Goal: Navigation & Orientation: Find specific page/section

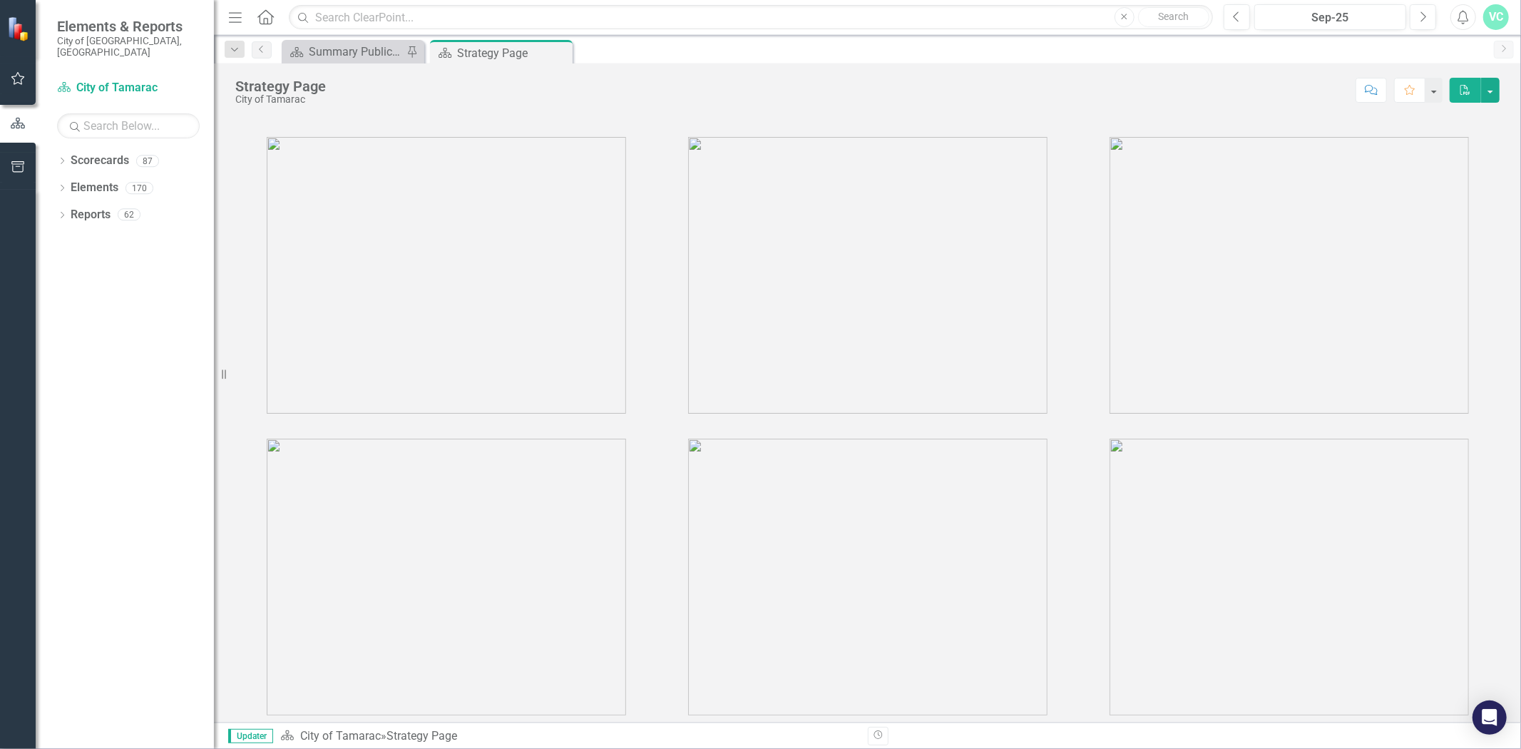
click at [66, 158] on icon "Dropdown" at bounding box center [62, 162] width 10 height 8
click at [67, 183] on icon "Dropdown" at bounding box center [69, 187] width 11 height 9
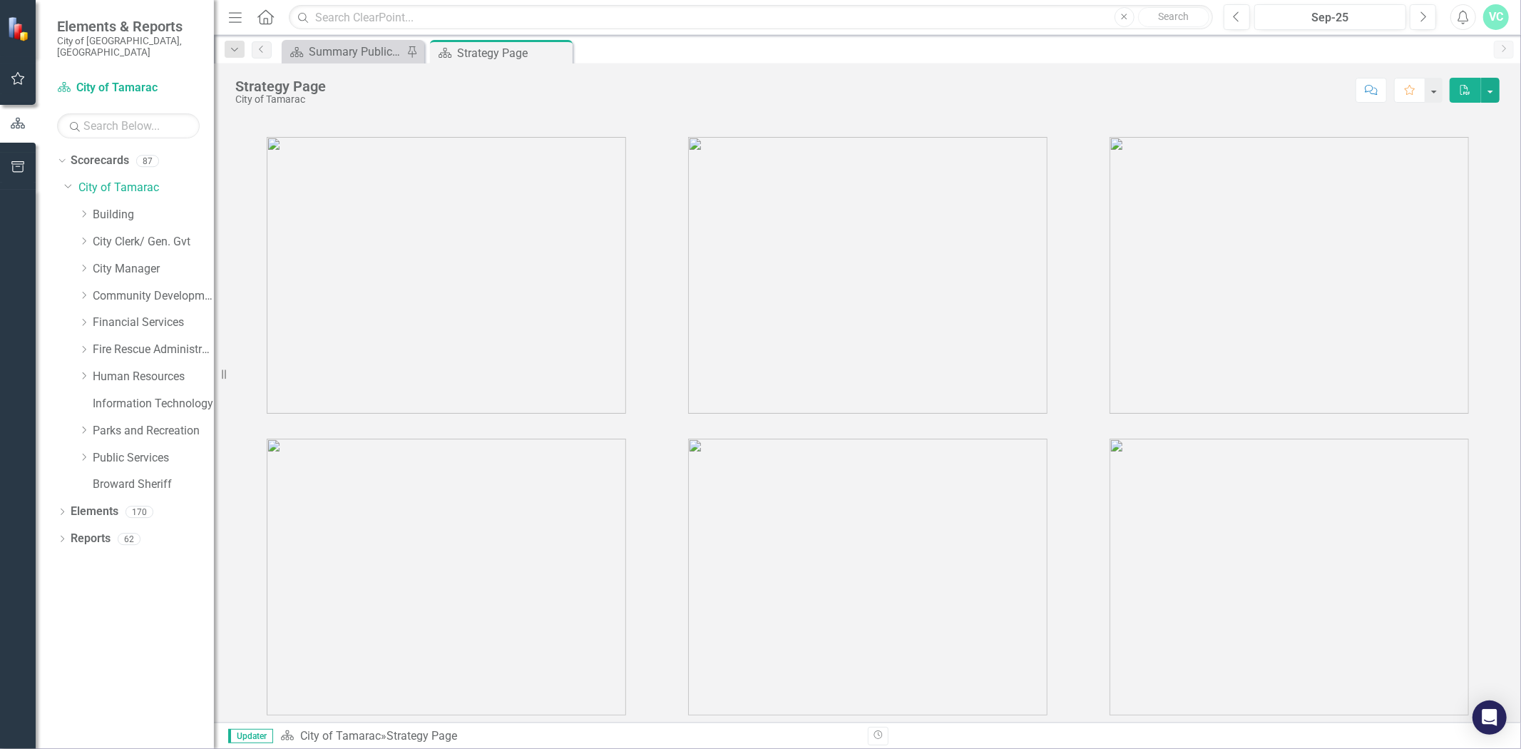
click at [81, 453] on icon "Dropdown" at bounding box center [83, 457] width 11 height 9
click at [112, 476] on link "Engineering" at bounding box center [160, 484] width 107 height 16
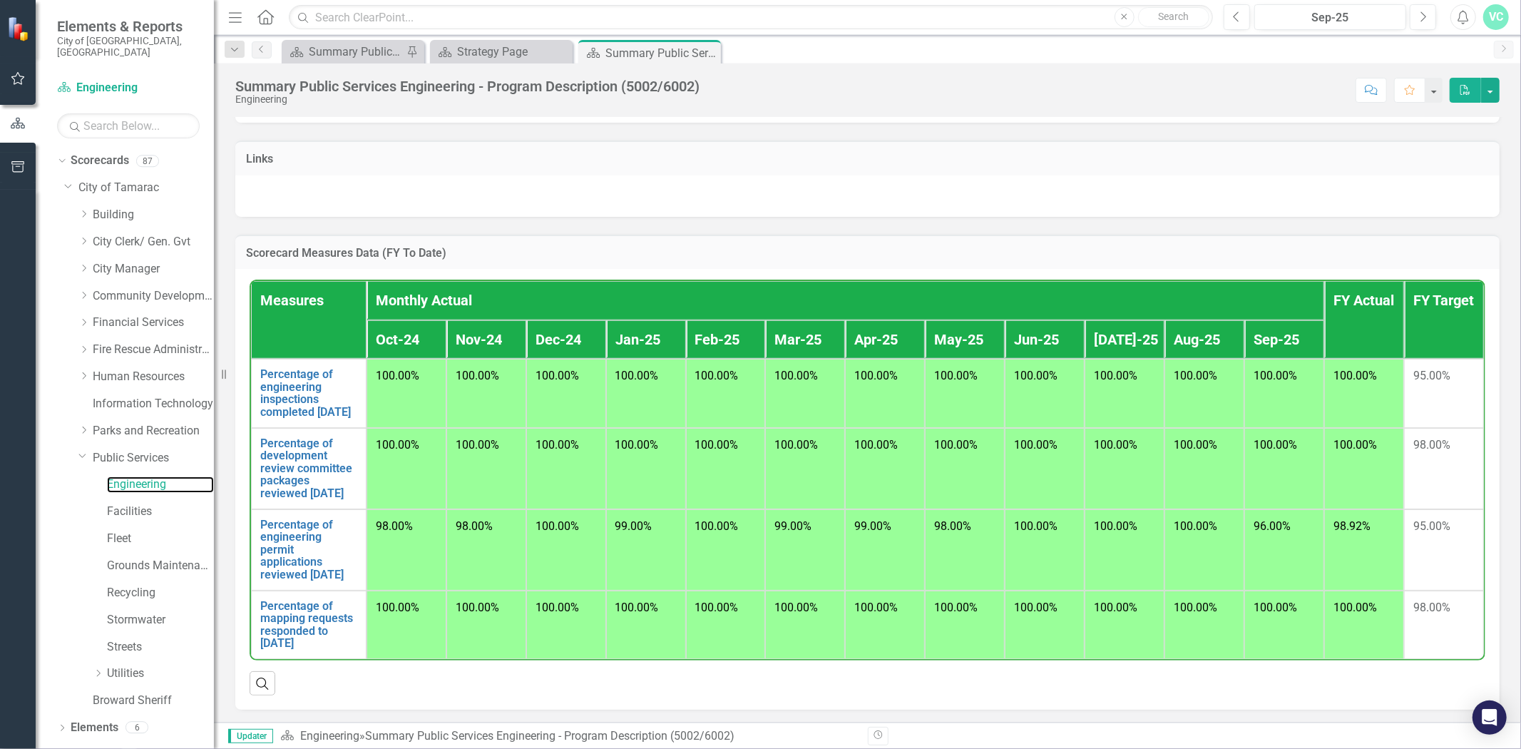
scroll to position [965, 0]
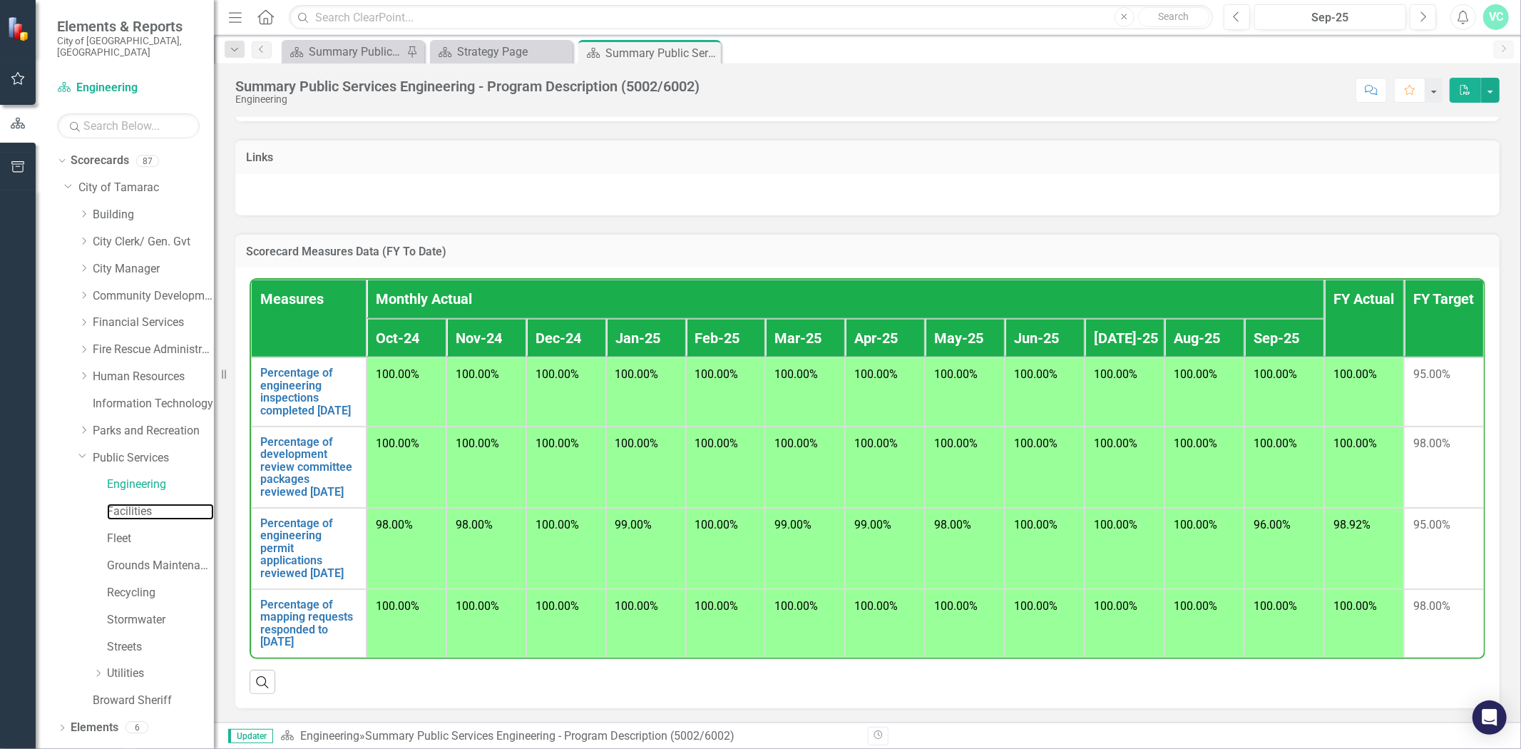
click at [119, 505] on link "Facilities" at bounding box center [160, 511] width 107 height 16
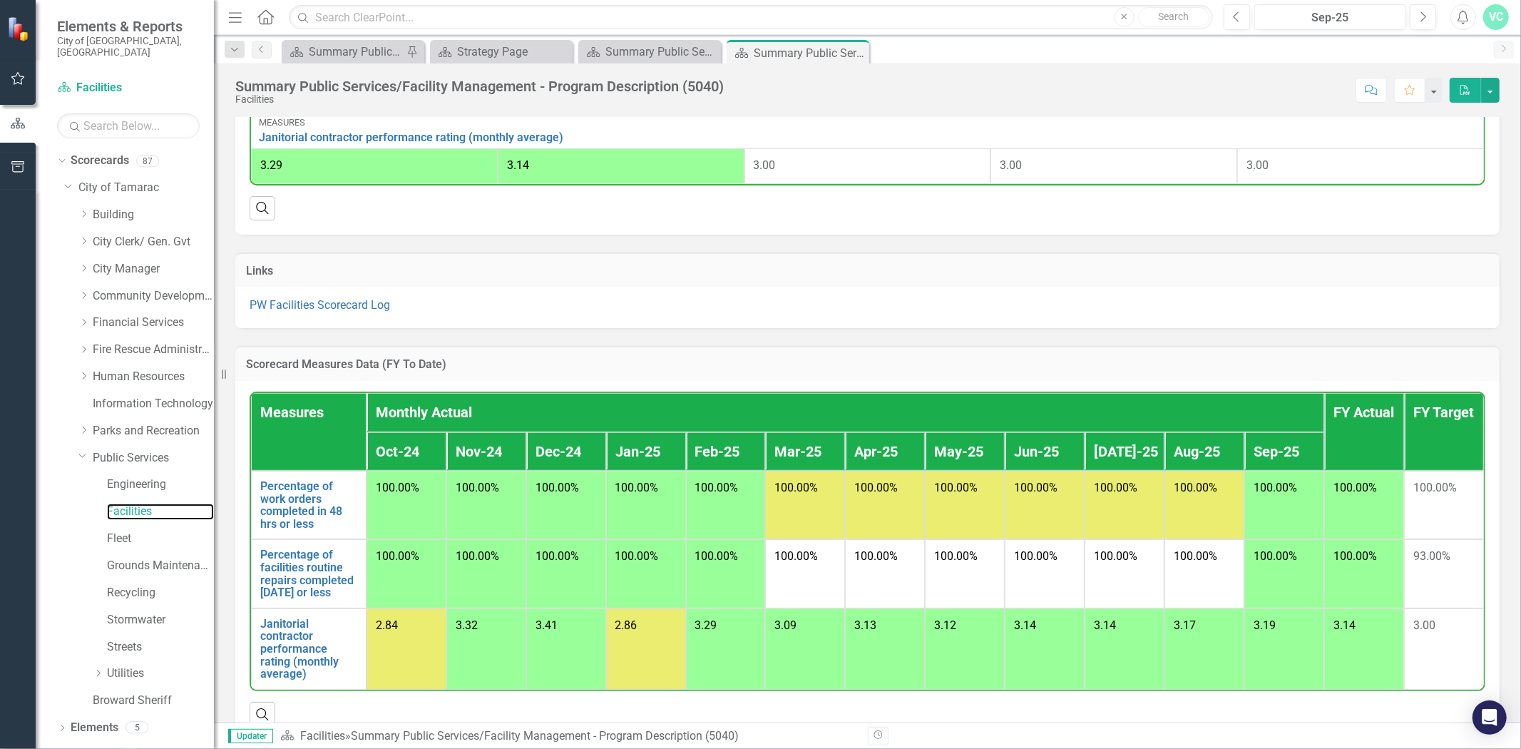
scroll to position [703, 0]
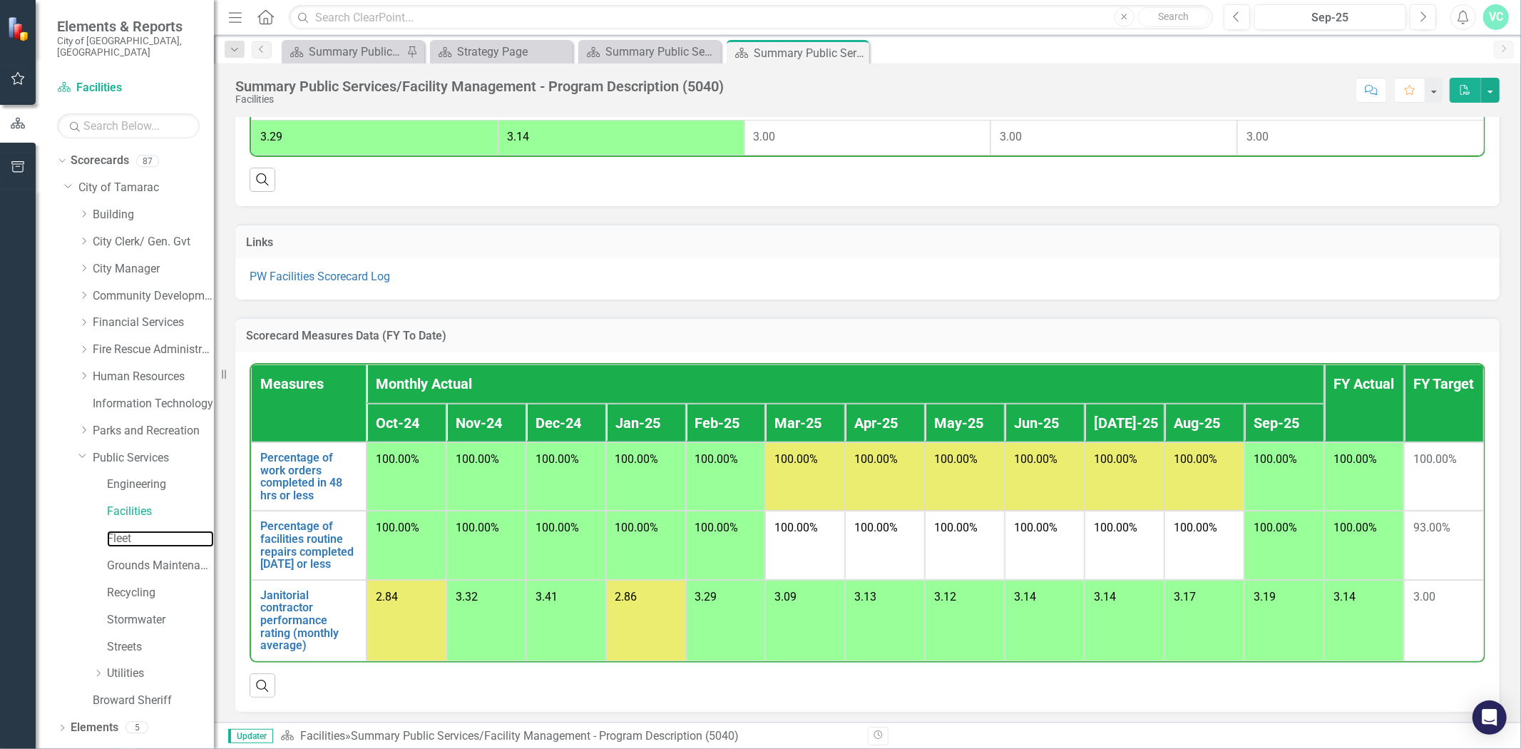
click at [130, 531] on link "Fleet" at bounding box center [160, 539] width 107 height 16
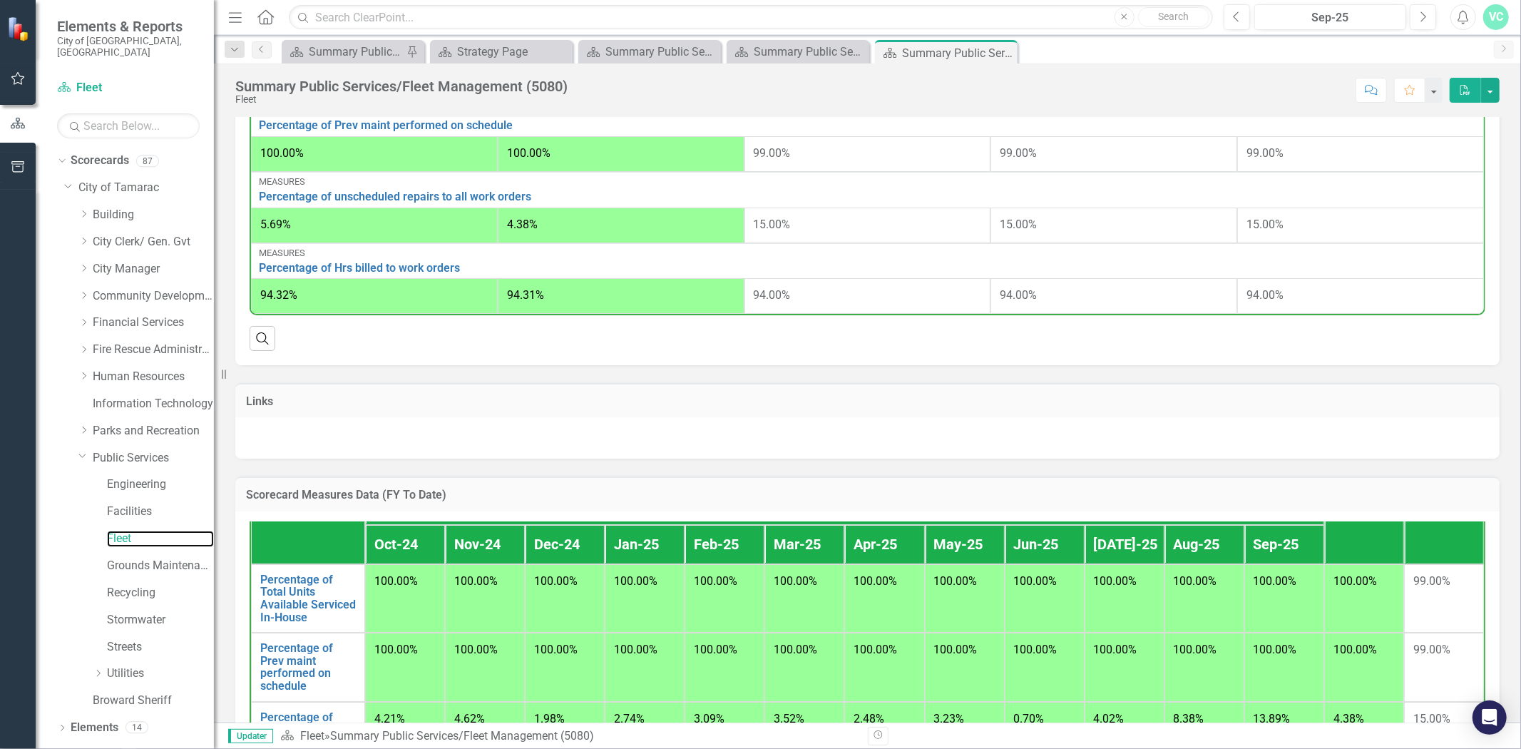
scroll to position [1053, 0]
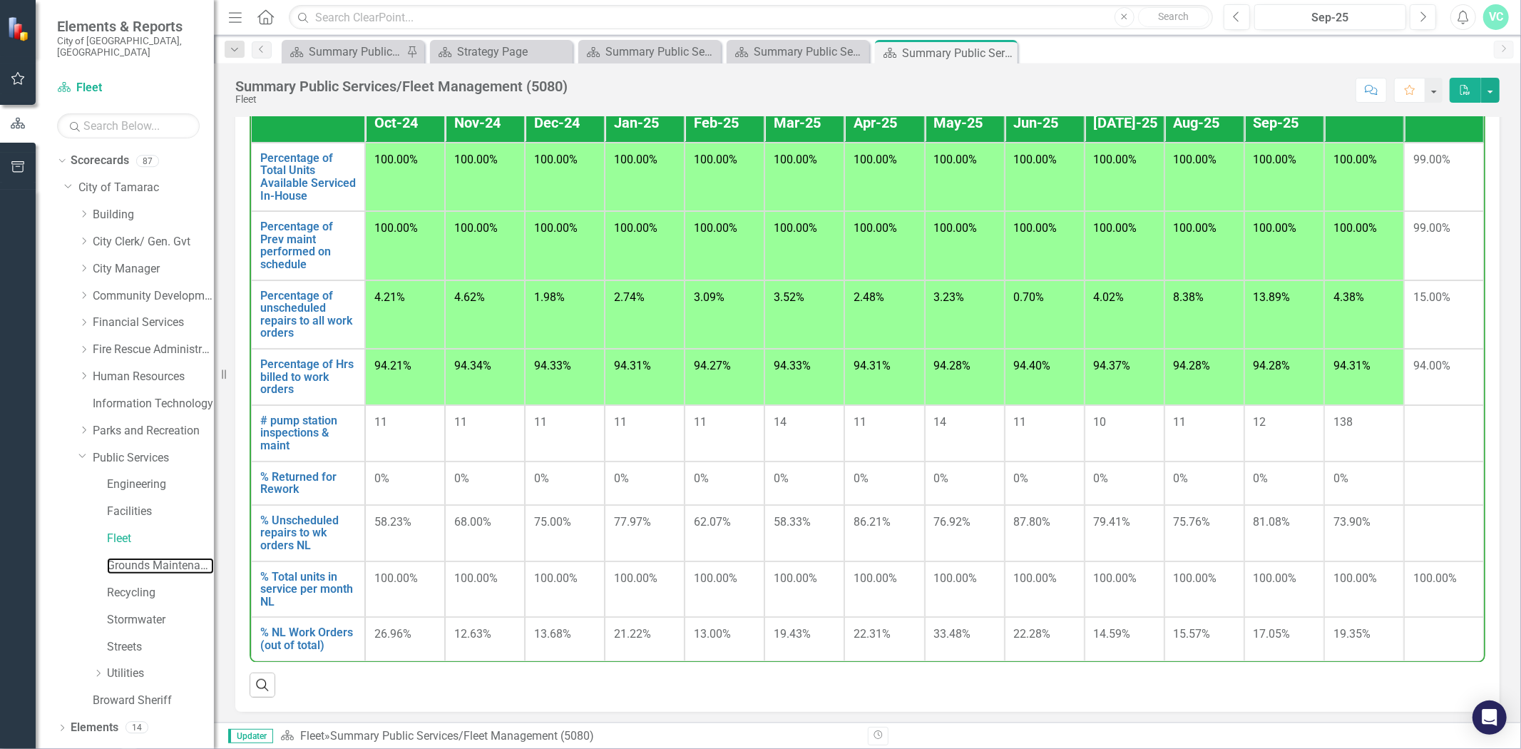
click at [162, 558] on link "Grounds Maintenance" at bounding box center [160, 566] width 107 height 16
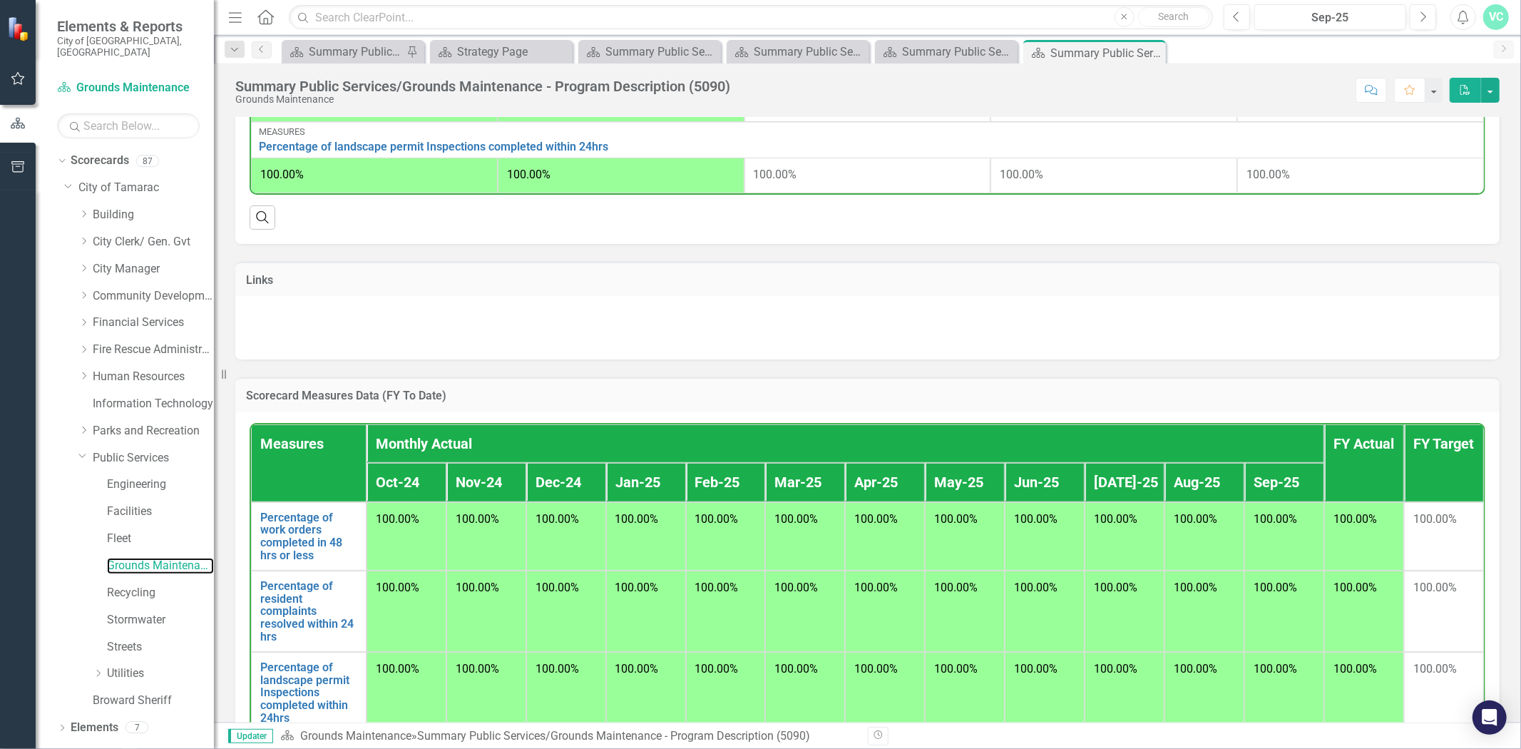
scroll to position [874, 0]
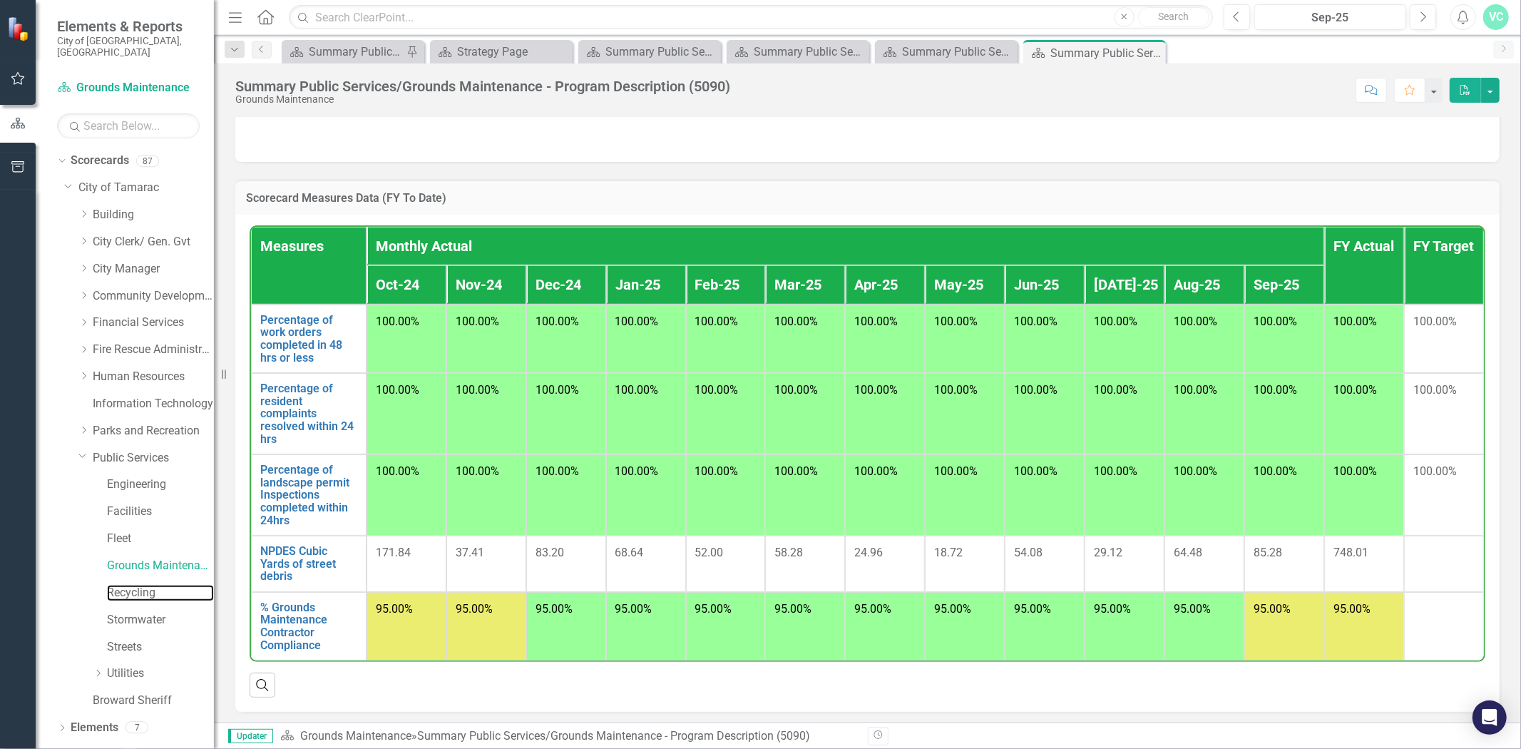
click at [150, 586] on link "Recycling" at bounding box center [160, 593] width 107 height 16
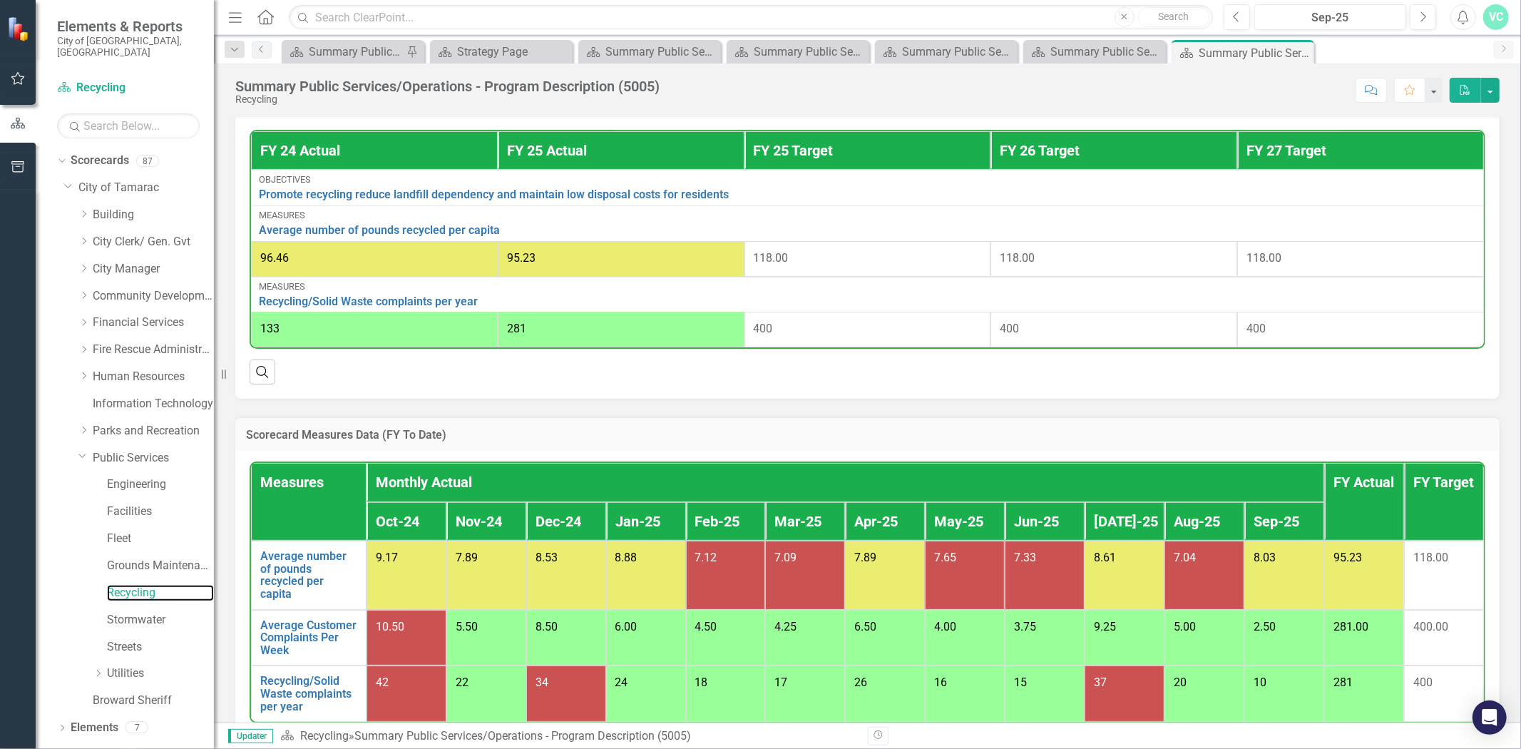
scroll to position [583, 0]
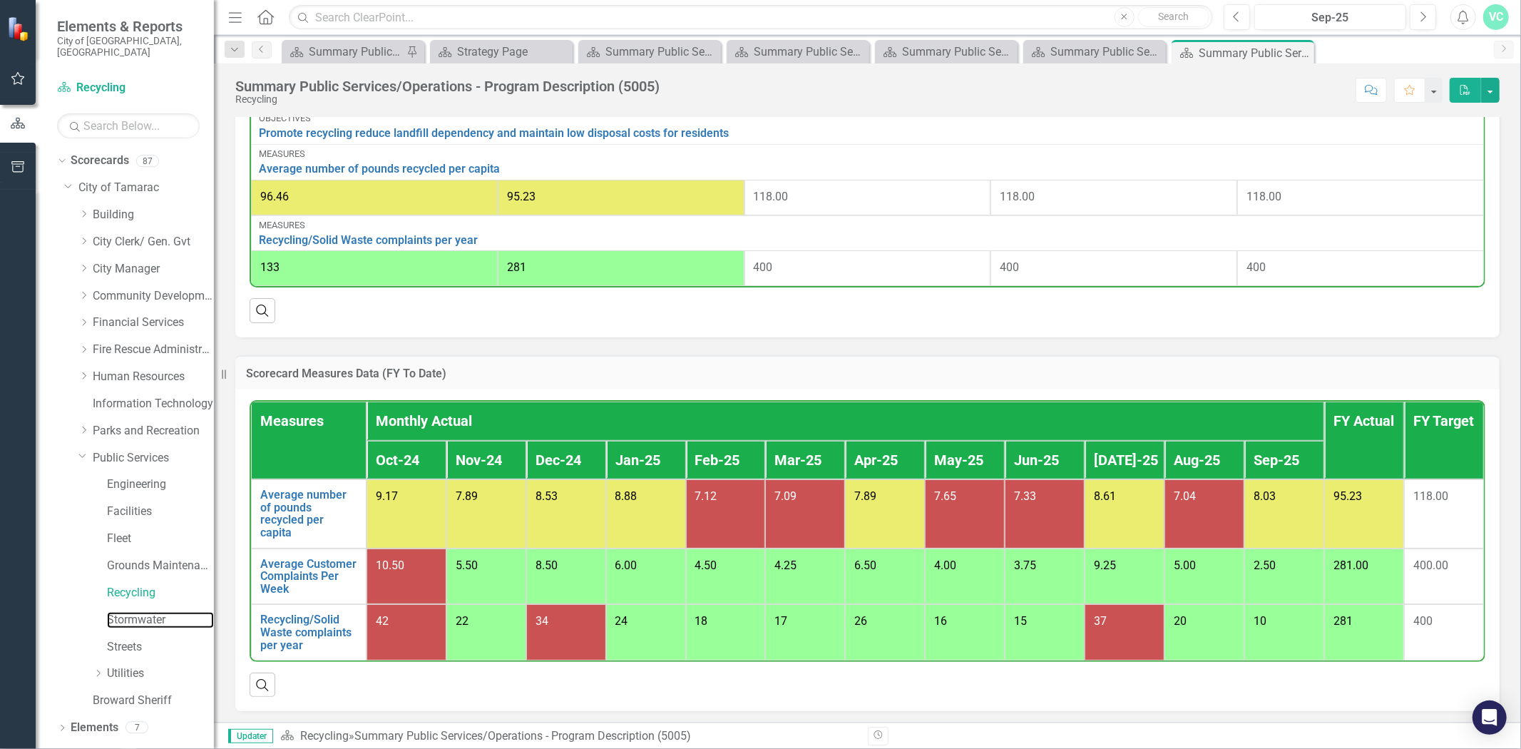
click at [123, 613] on link "Stormwater" at bounding box center [160, 620] width 107 height 16
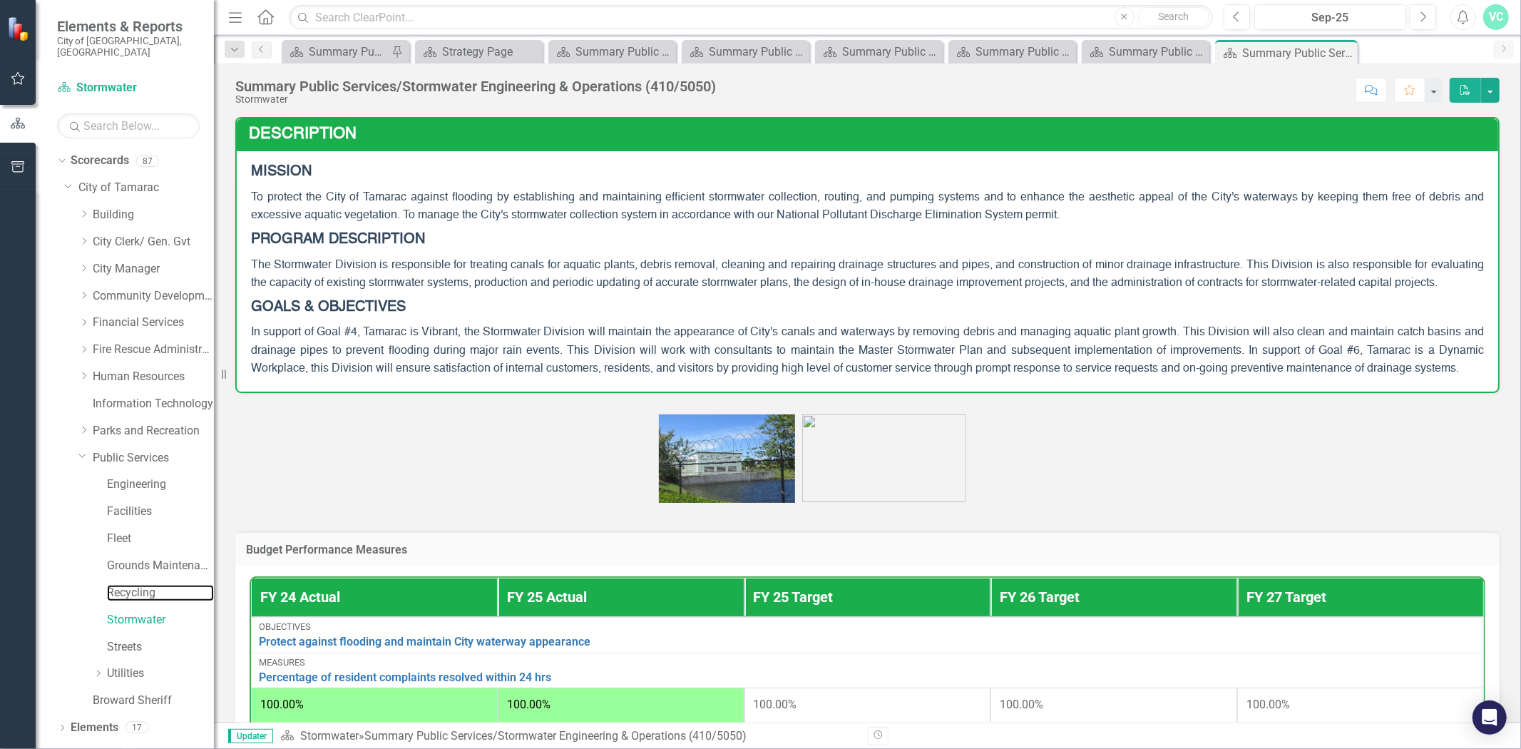
click at [144, 585] on link "Recycling" at bounding box center [160, 593] width 107 height 16
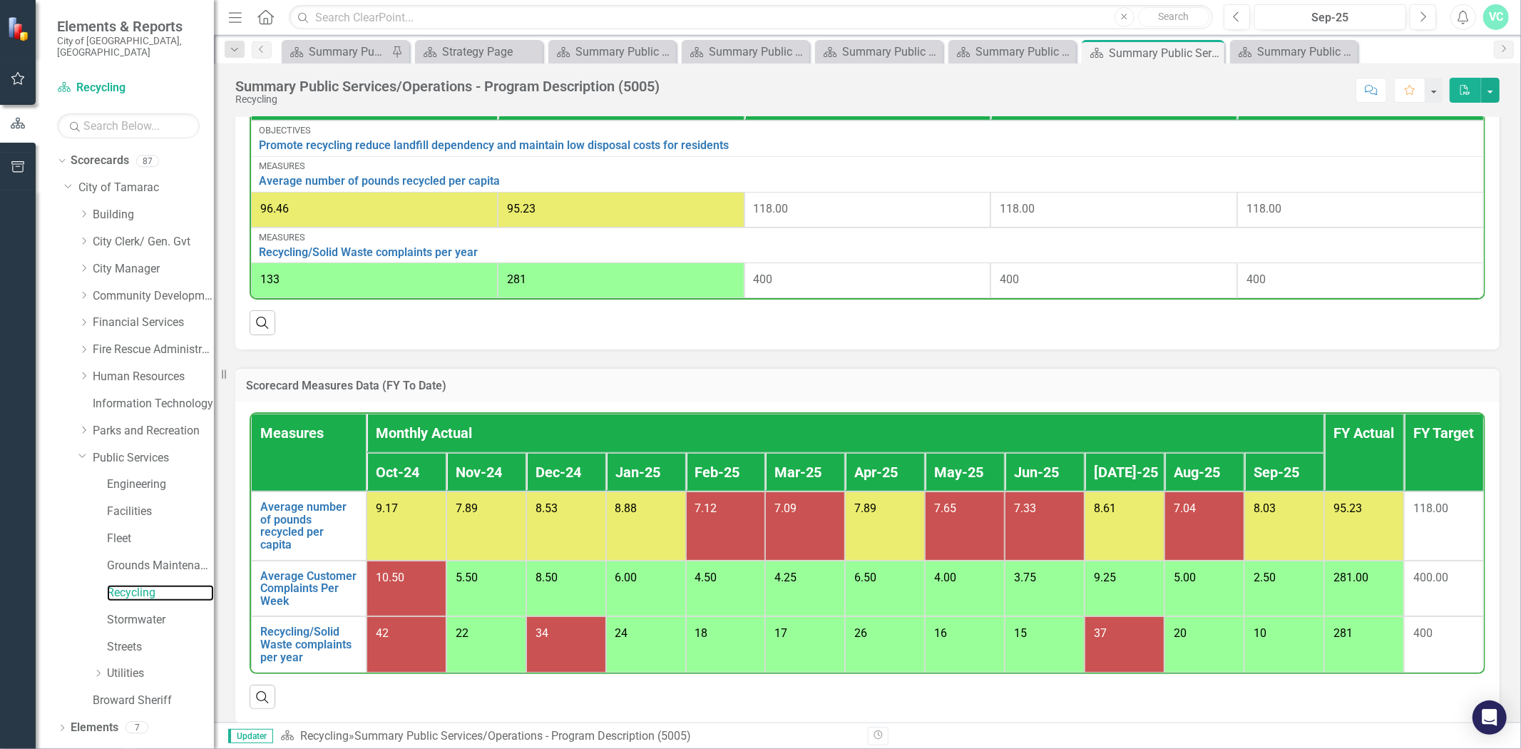
scroll to position [583, 0]
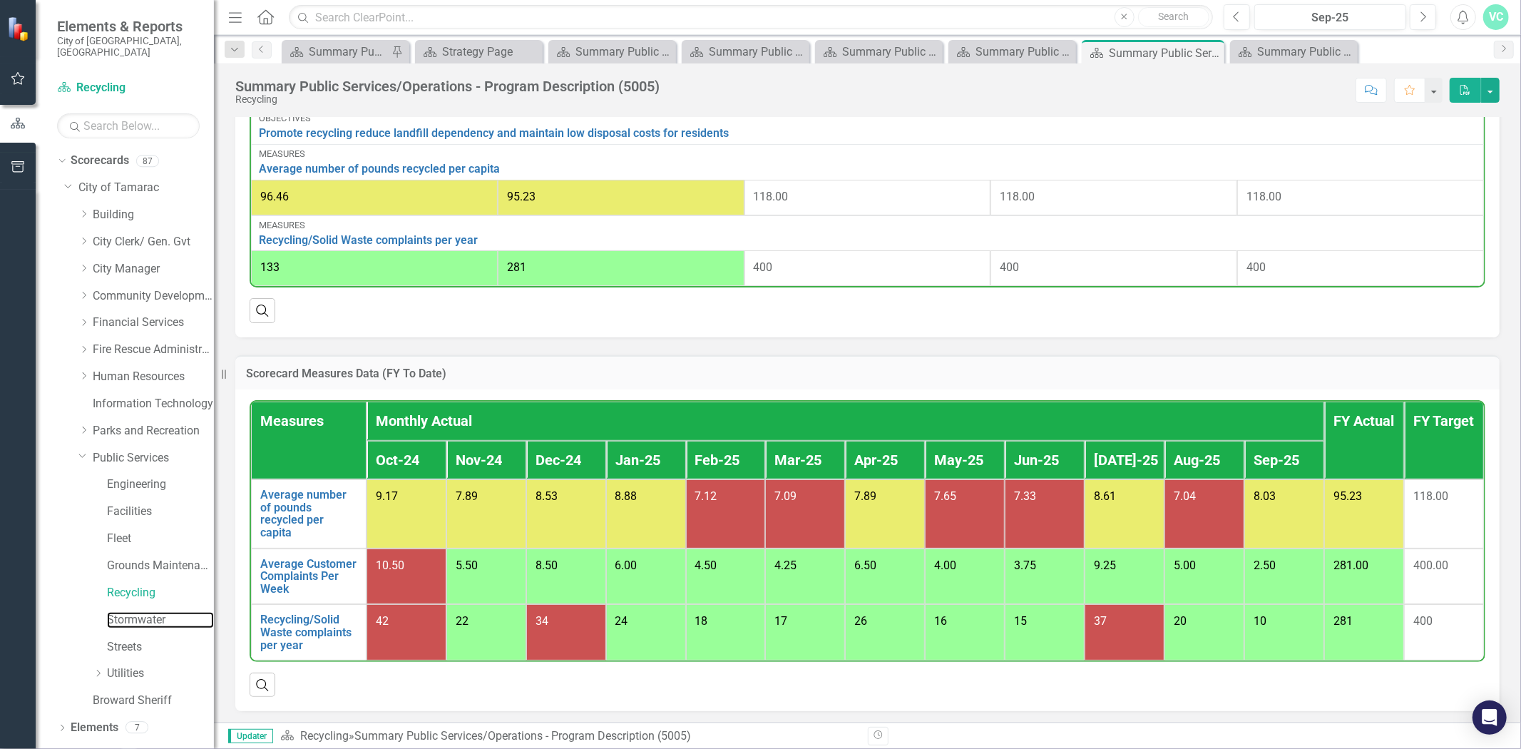
click at [154, 612] on link "Stormwater" at bounding box center [160, 620] width 107 height 16
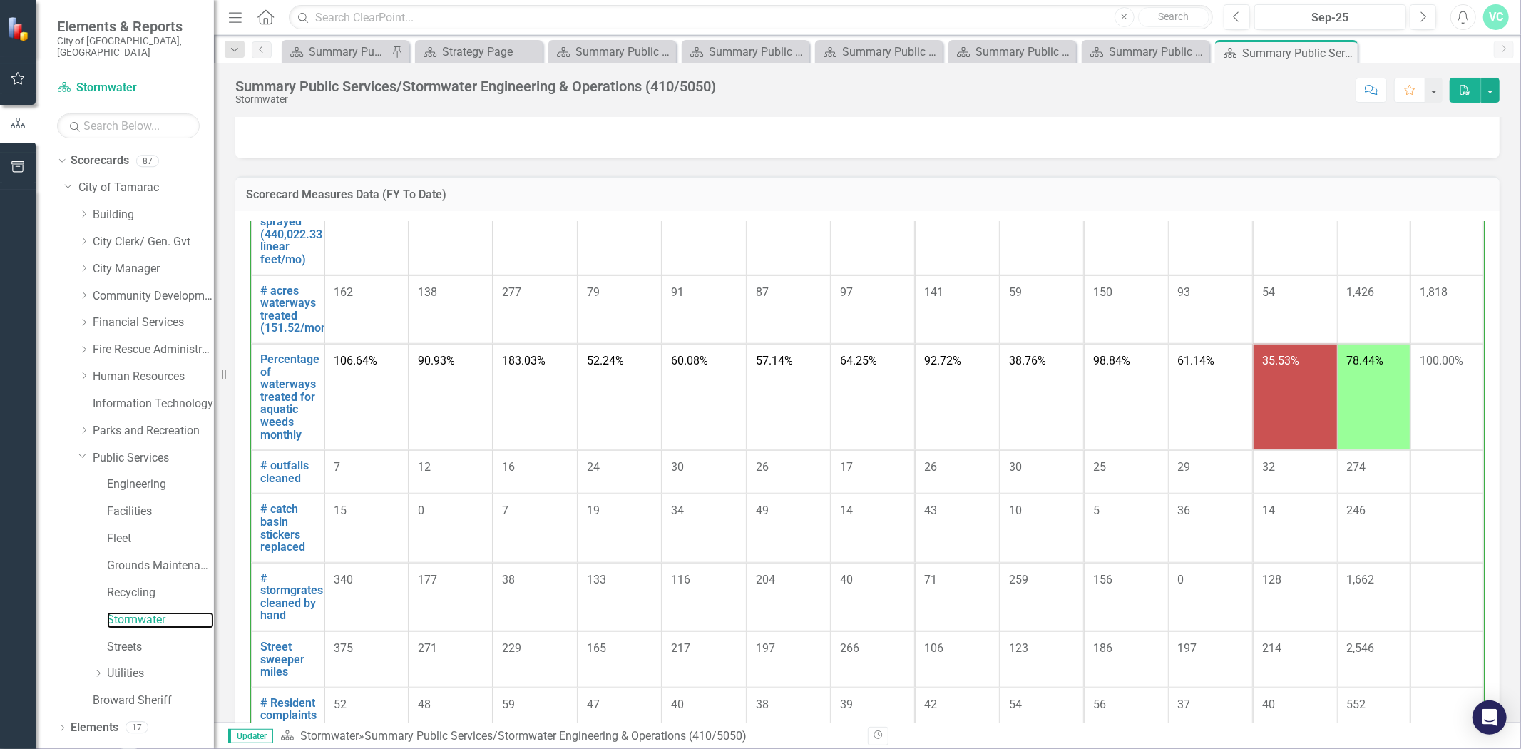
scroll to position [878, 0]
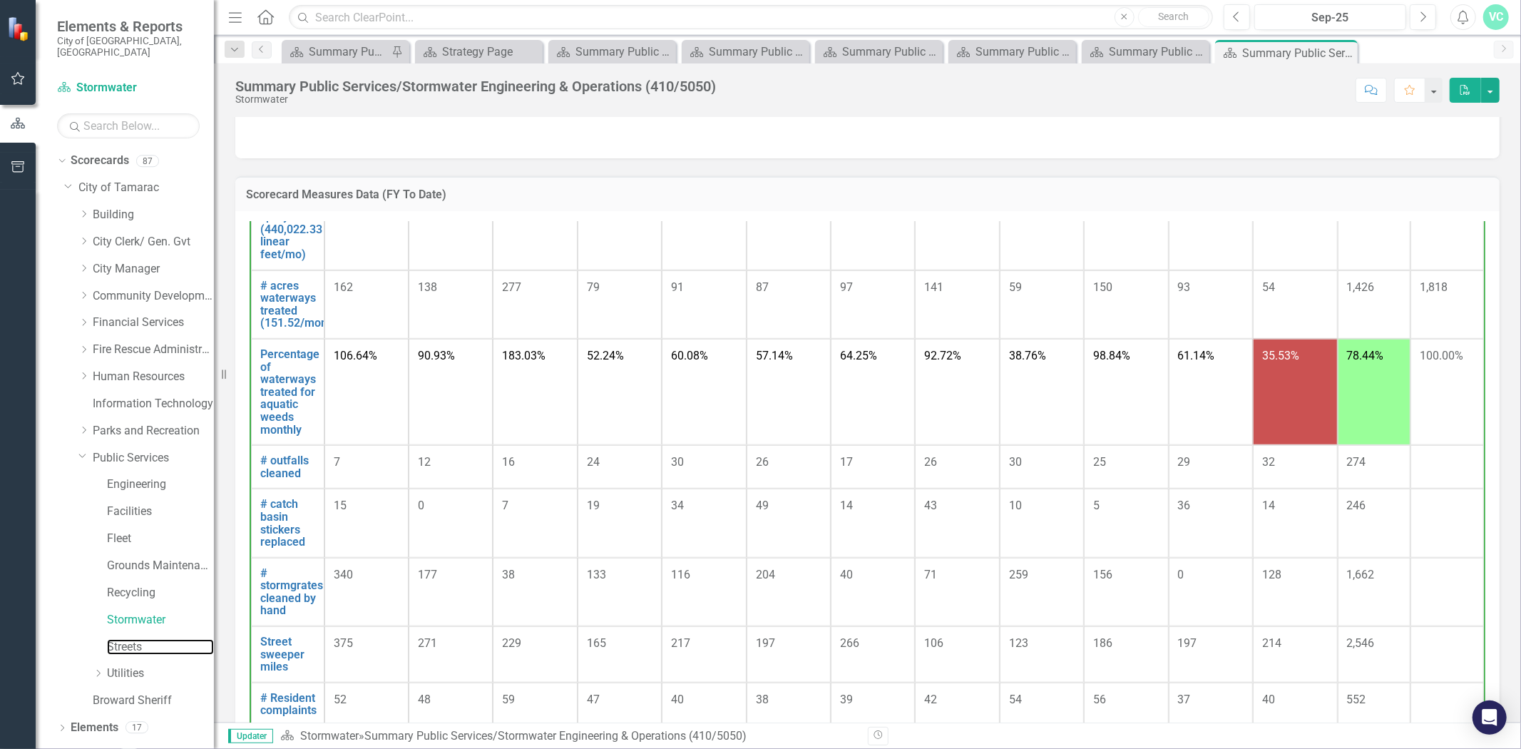
click at [115, 639] on link "Streets" at bounding box center [160, 647] width 107 height 16
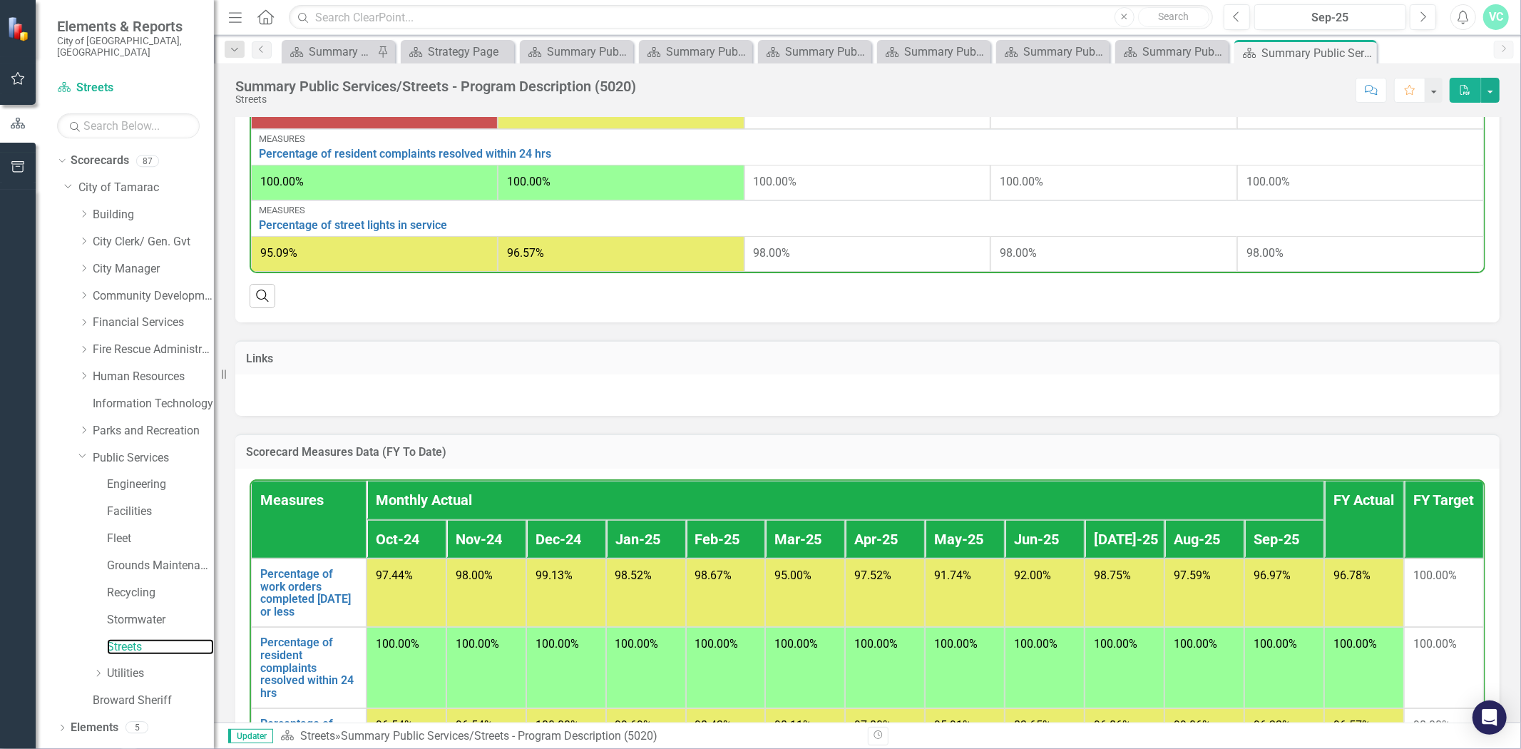
scroll to position [720, 0]
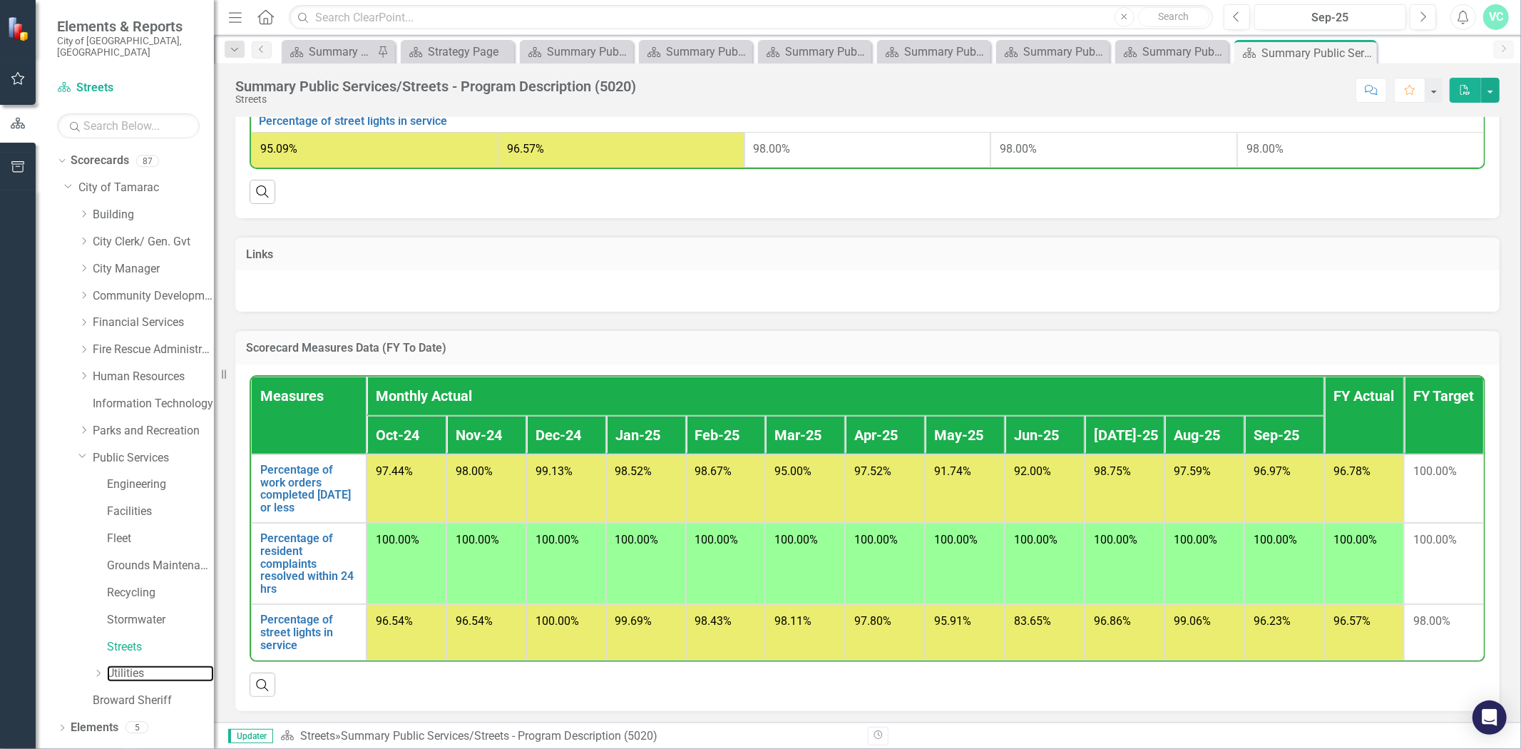
click at [138, 665] on link "Utilities" at bounding box center [160, 673] width 107 height 16
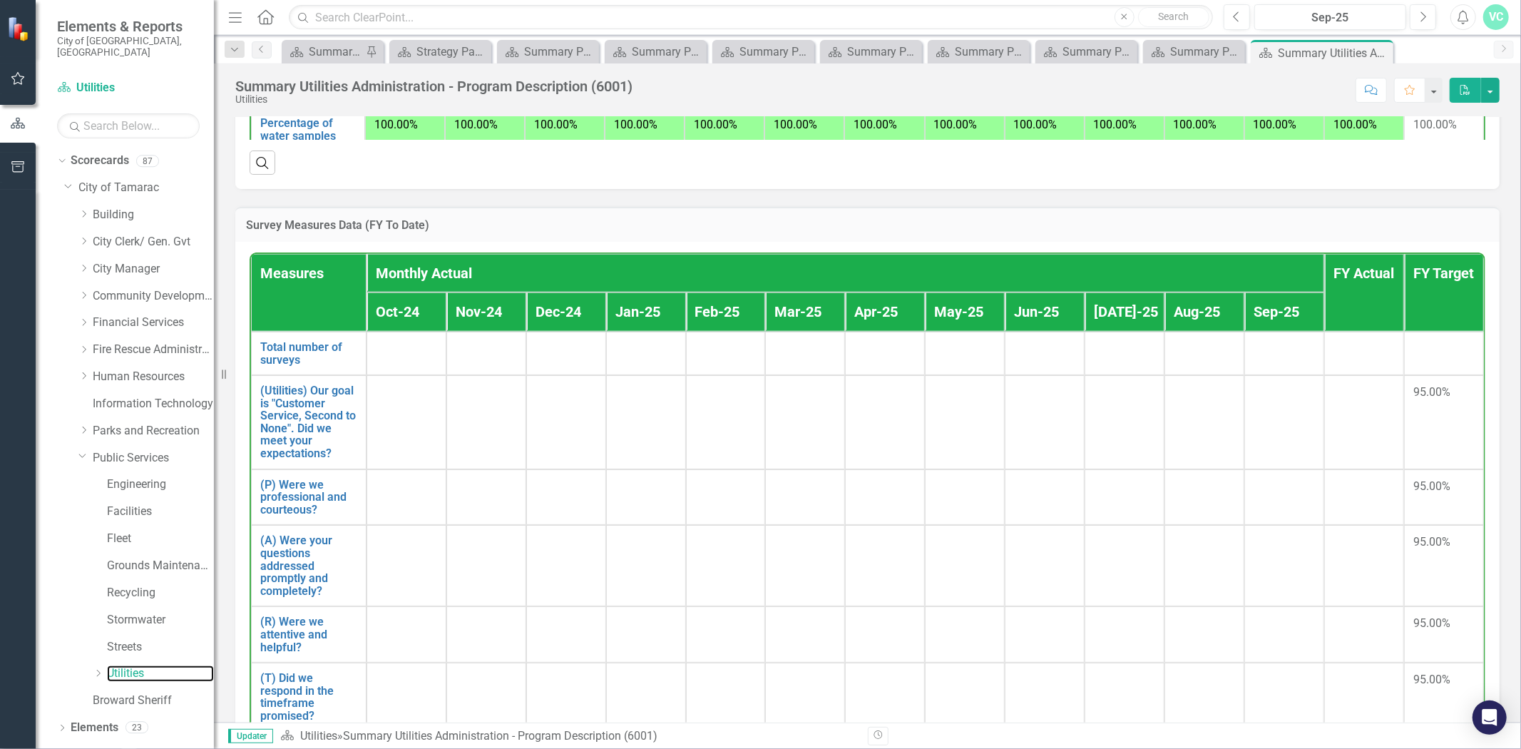
scroll to position [1433, 0]
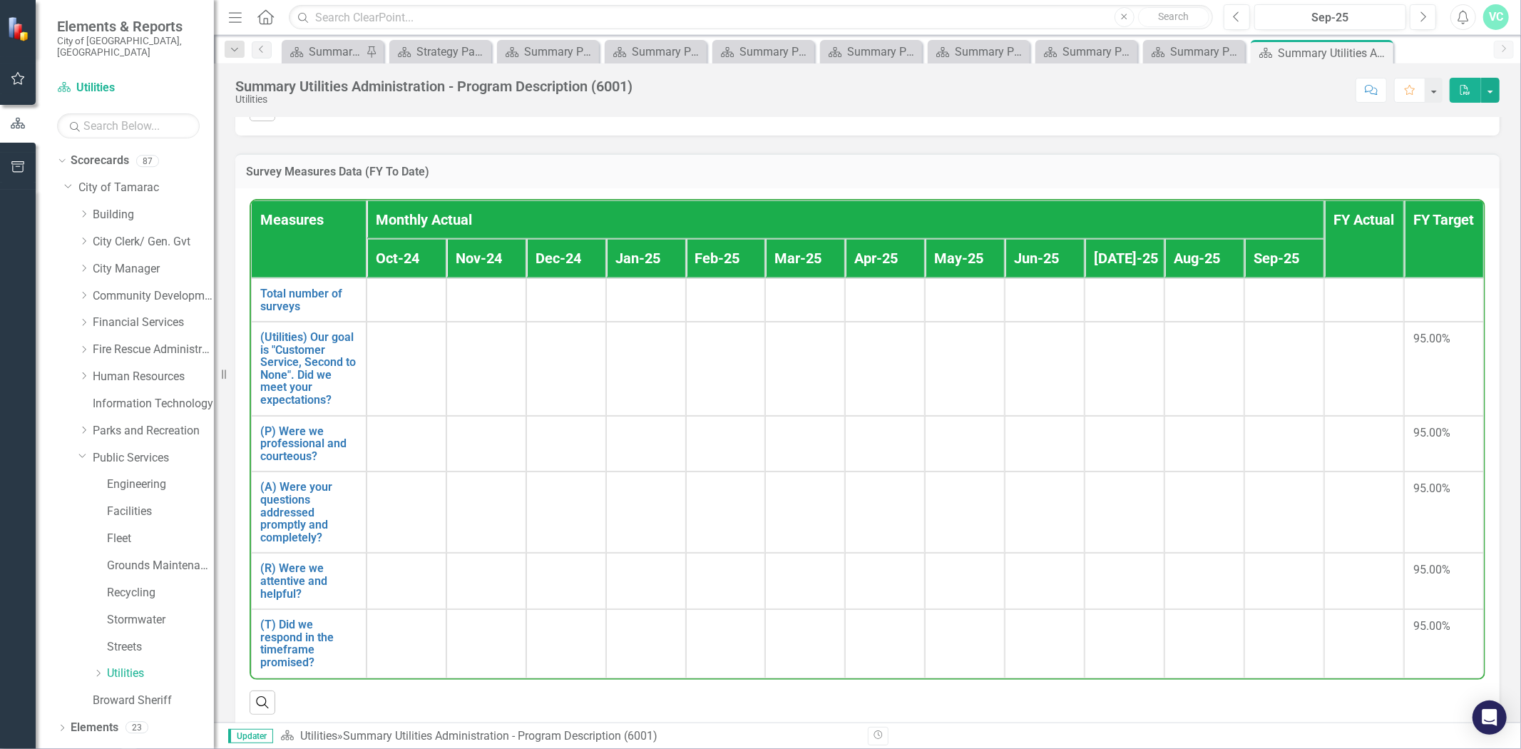
click at [560, 165] on h3 "Survey Measures Data (FY To Date)" at bounding box center [867, 171] width 1243 height 13
click at [324, 287] on link "Total number of surveys" at bounding box center [308, 299] width 97 height 25
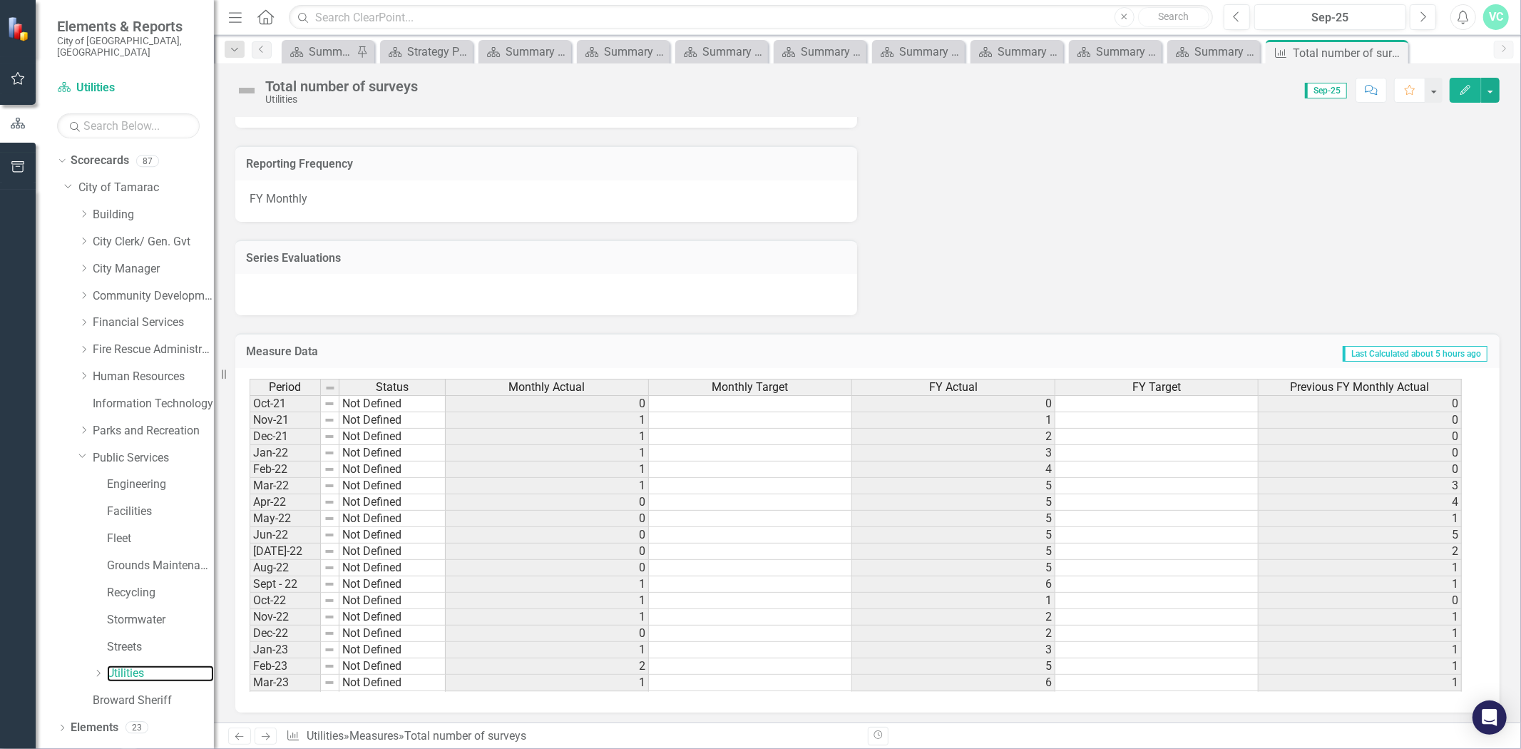
click at [123, 665] on link "Utilities" at bounding box center [160, 673] width 107 height 16
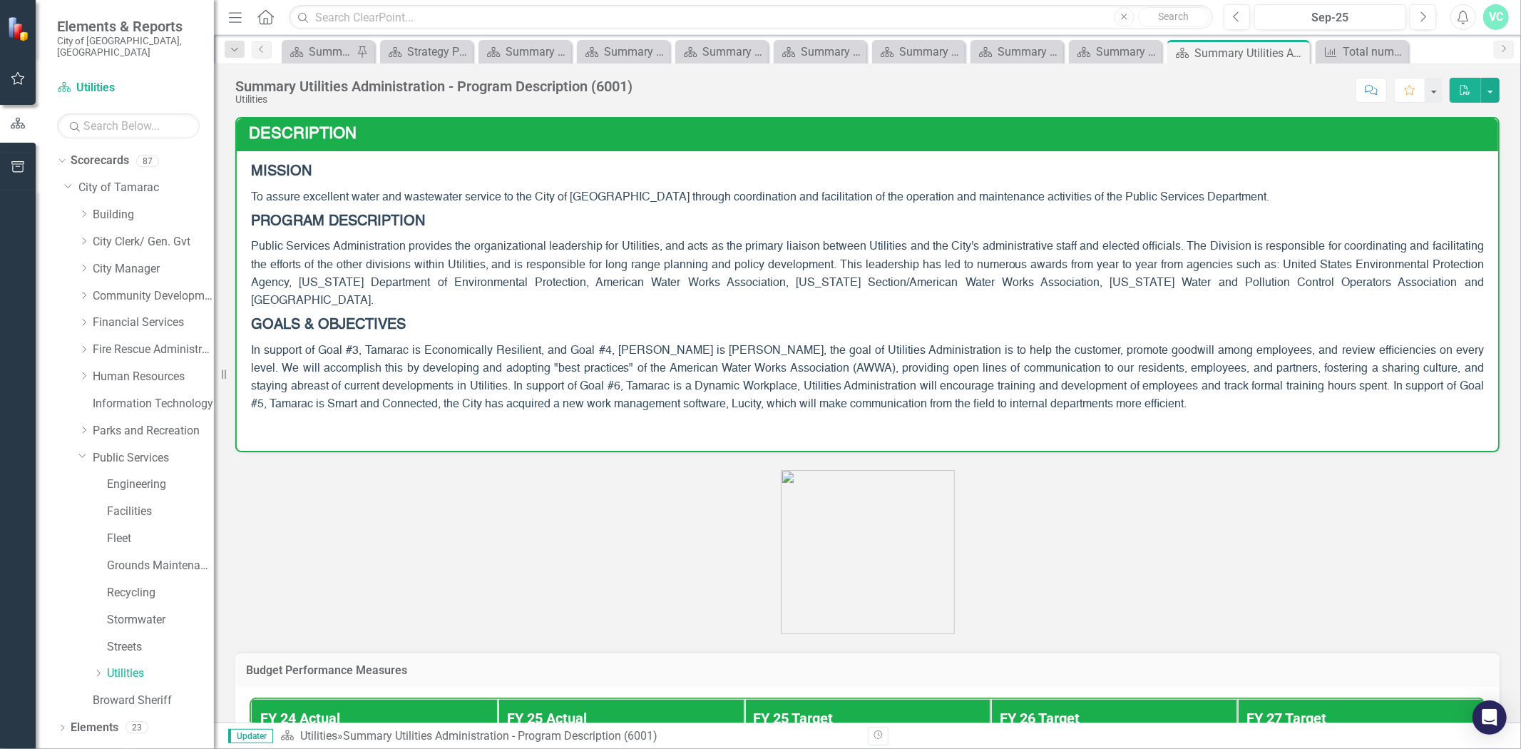
click at [0, 0] on icon "Close" at bounding box center [0, 0] width 0 height 0
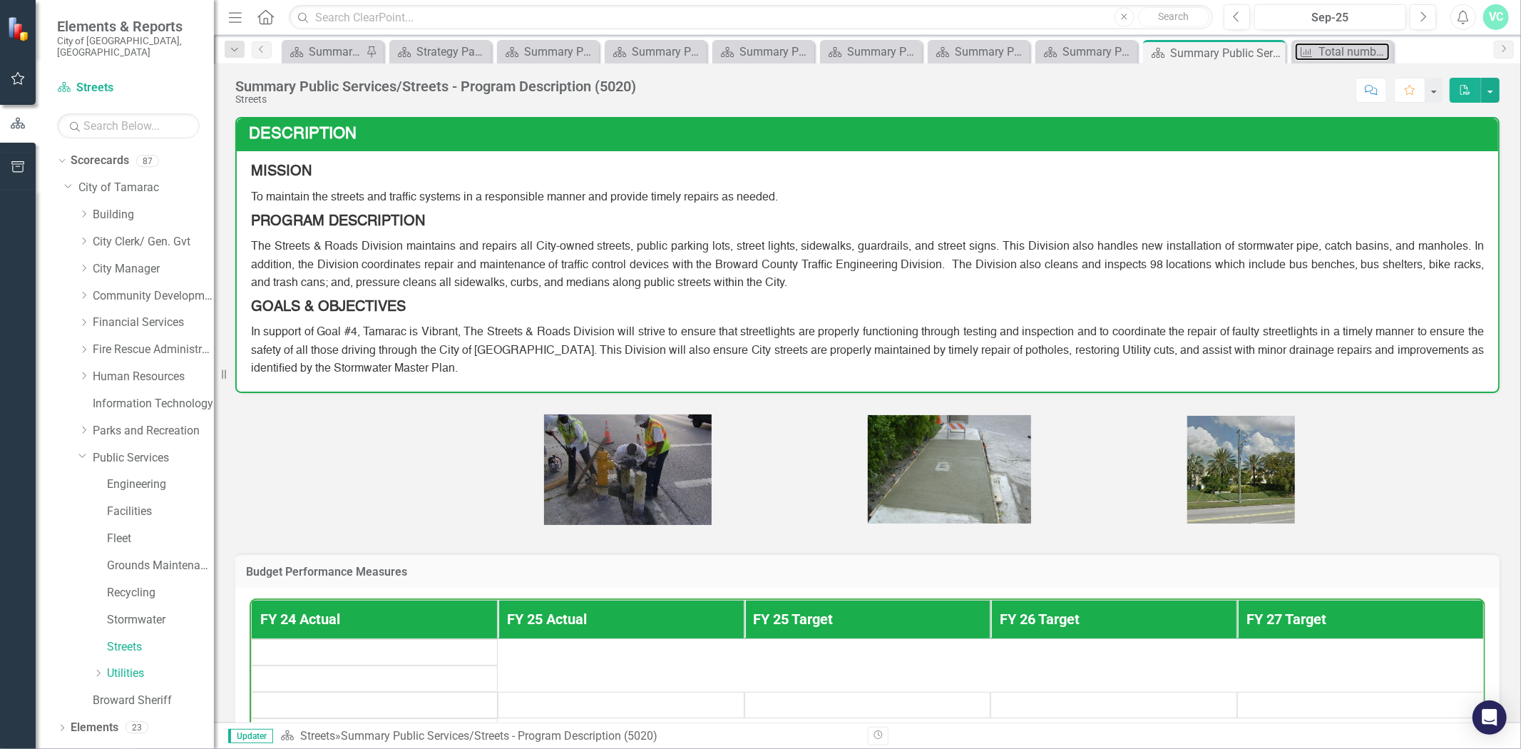
click at [1297, 52] on div "Measure" at bounding box center [1304, 52] width 18 height 18
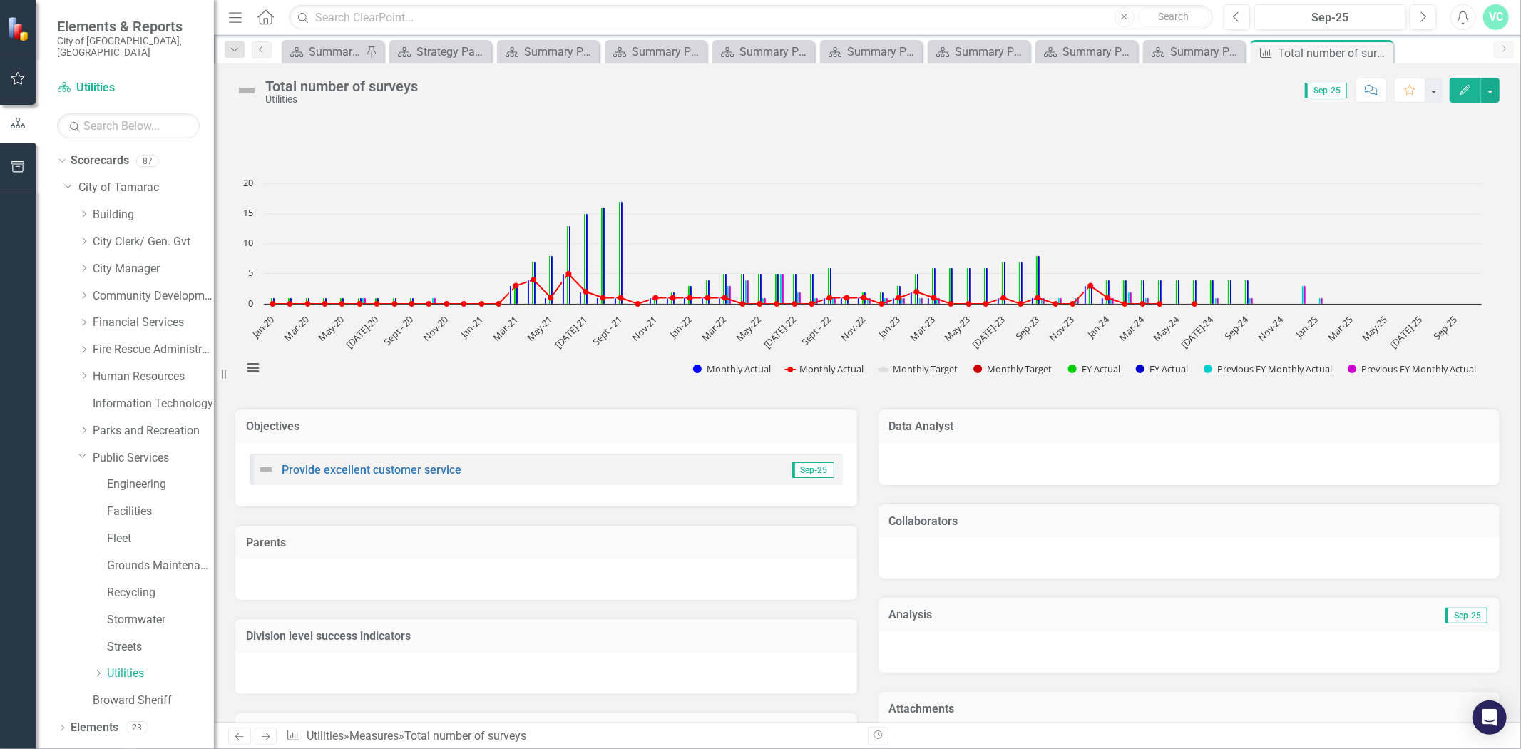
click at [0, 0] on icon "Close" at bounding box center [0, 0] width 0 height 0
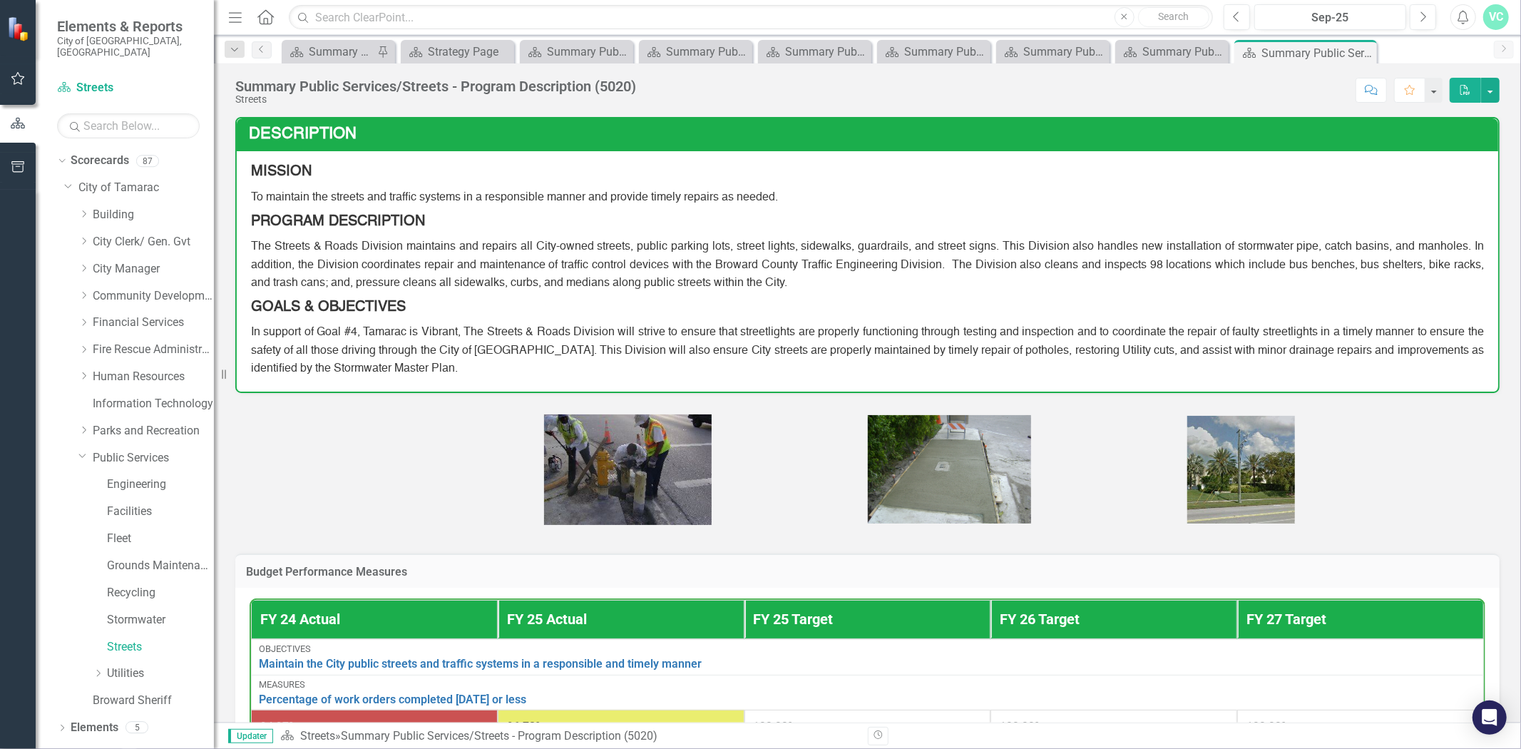
click at [0, 0] on icon "Close" at bounding box center [0, 0] width 0 height 0
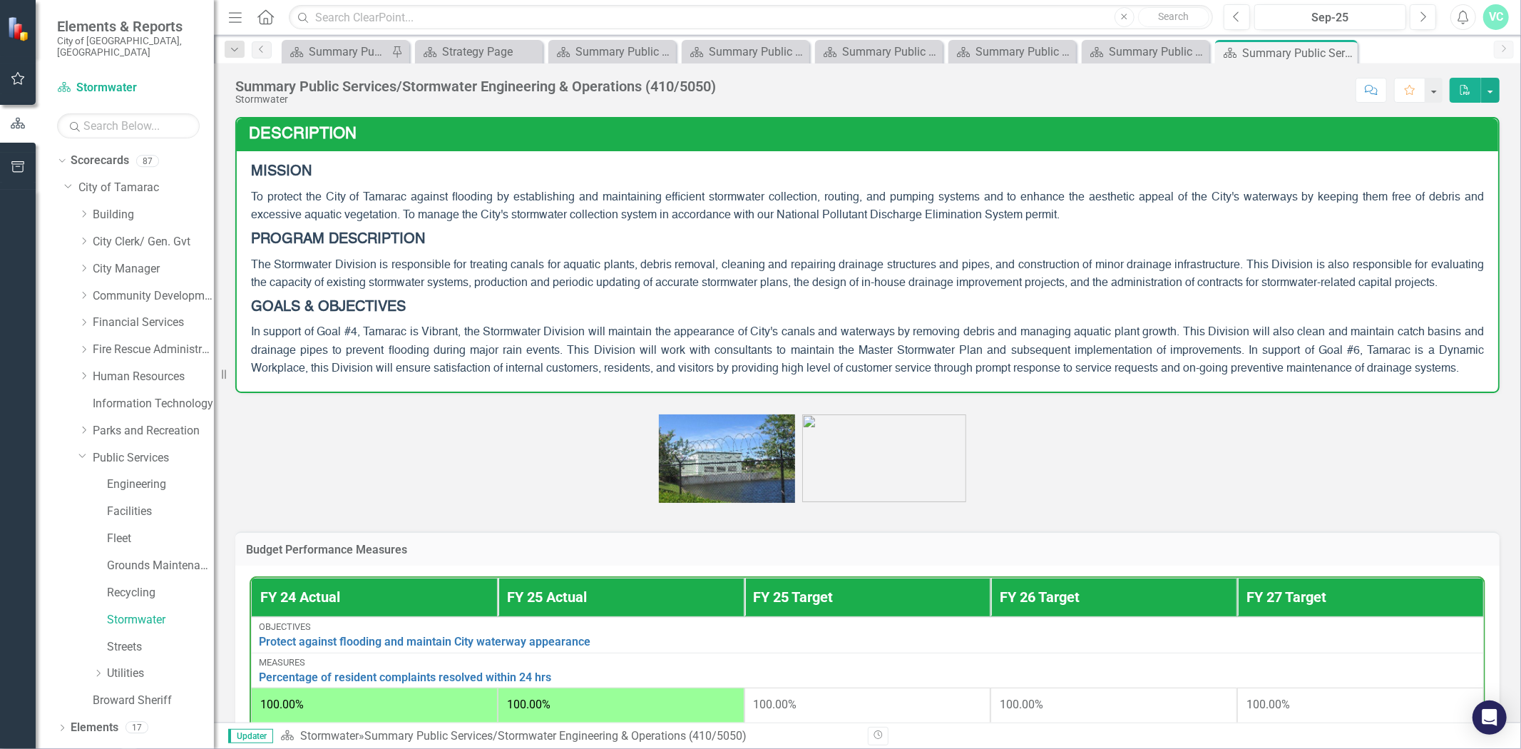
click at [0, 0] on icon "Close" at bounding box center [0, 0] width 0 height 0
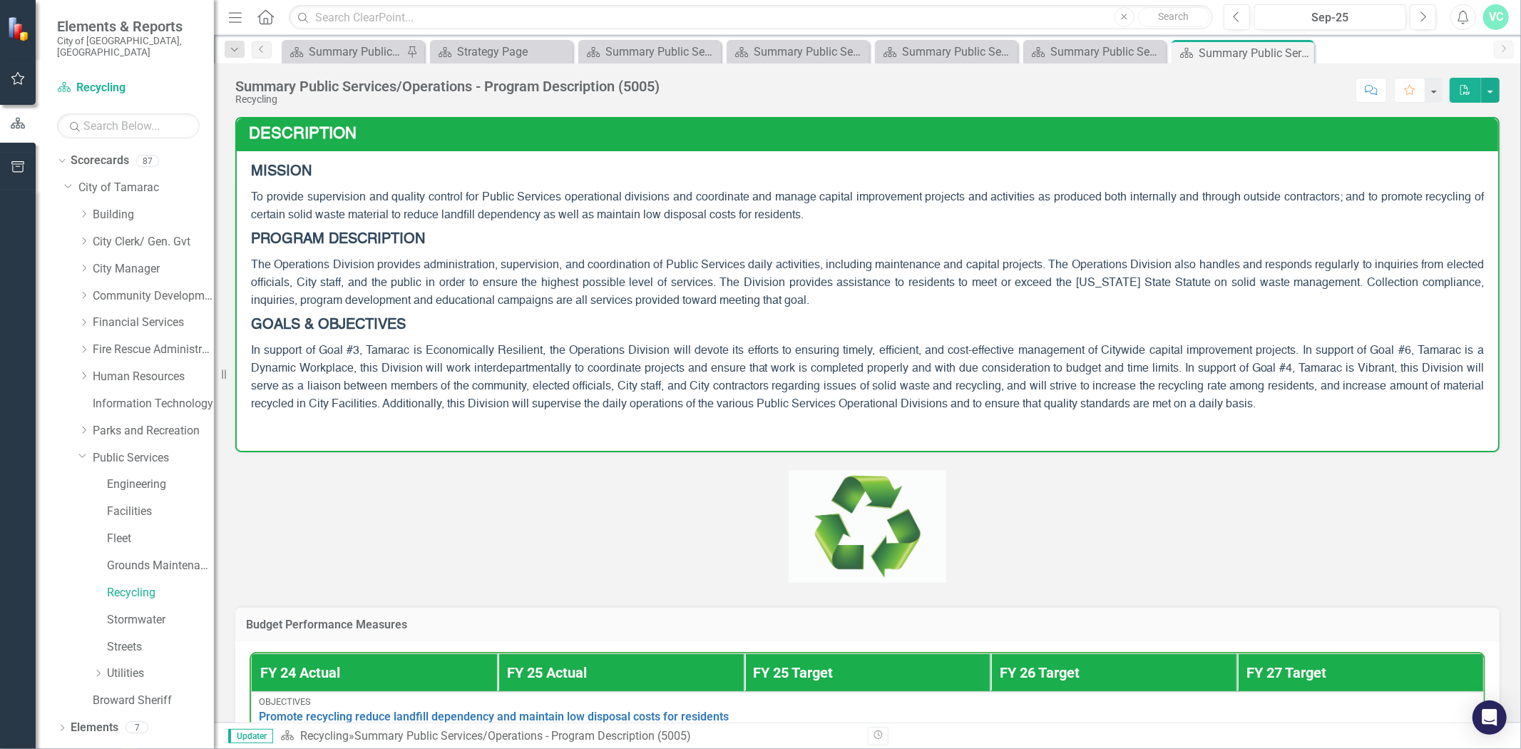
click at [0, 0] on icon "Close" at bounding box center [0, 0] width 0 height 0
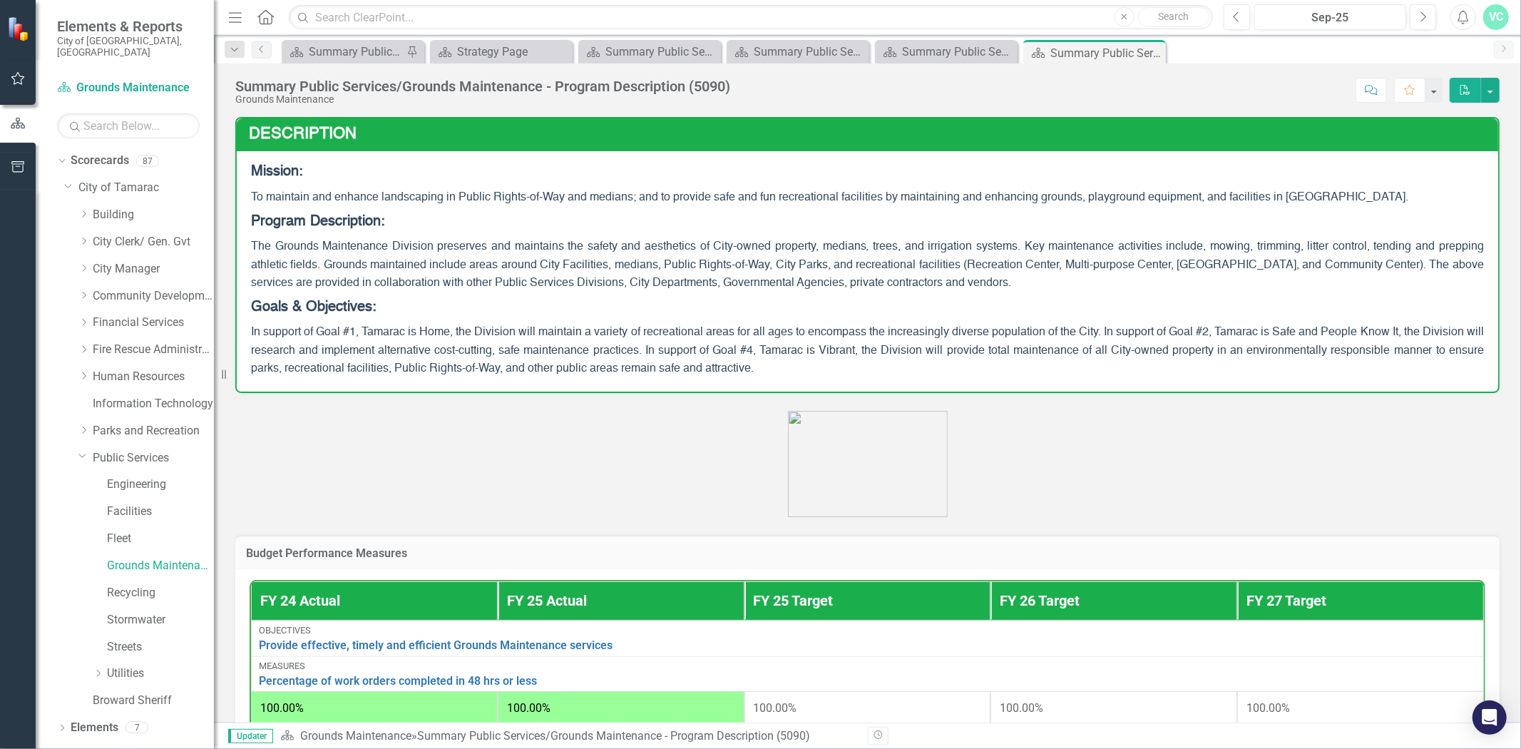
click at [0, 0] on icon "Close" at bounding box center [0, 0] width 0 height 0
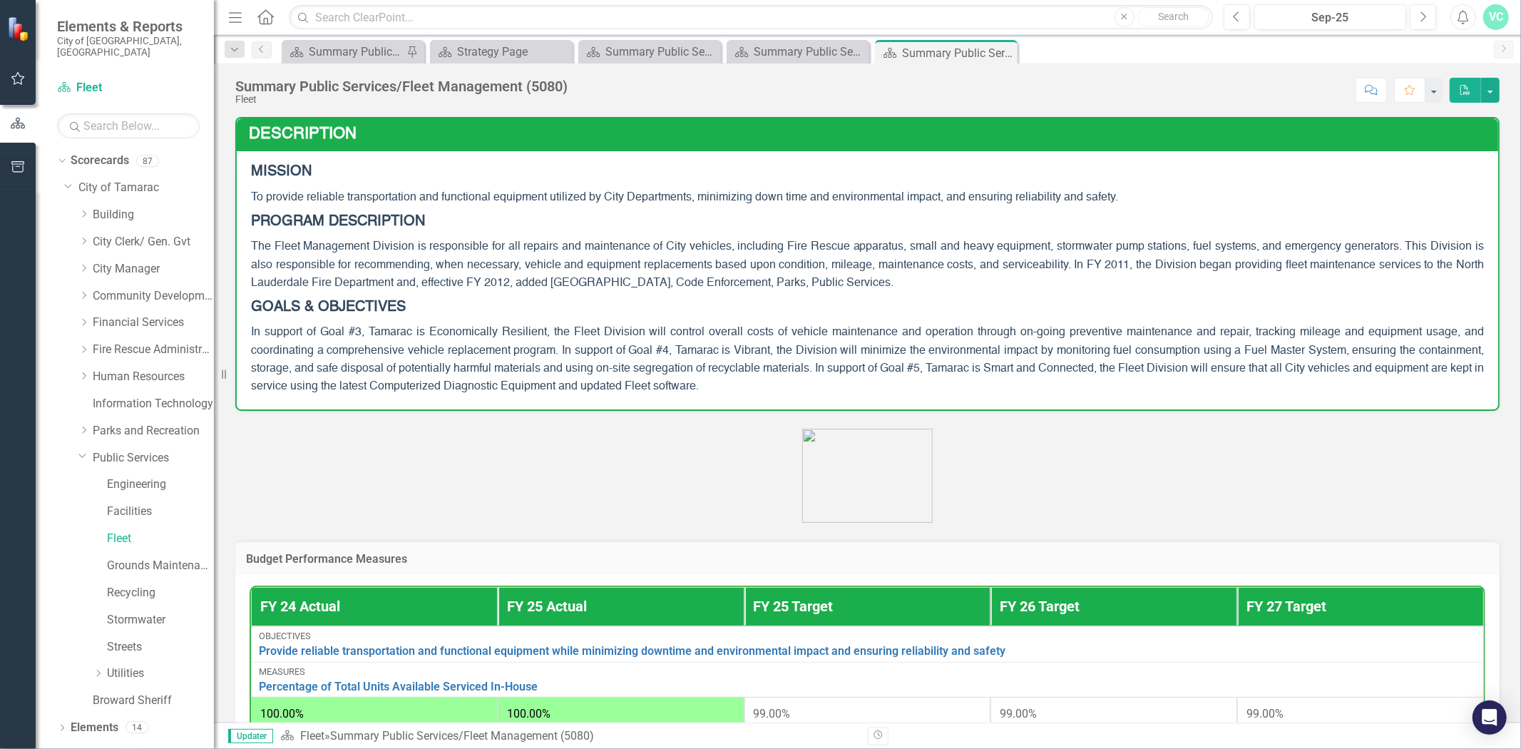
click at [0, 0] on icon "Close" at bounding box center [0, 0] width 0 height 0
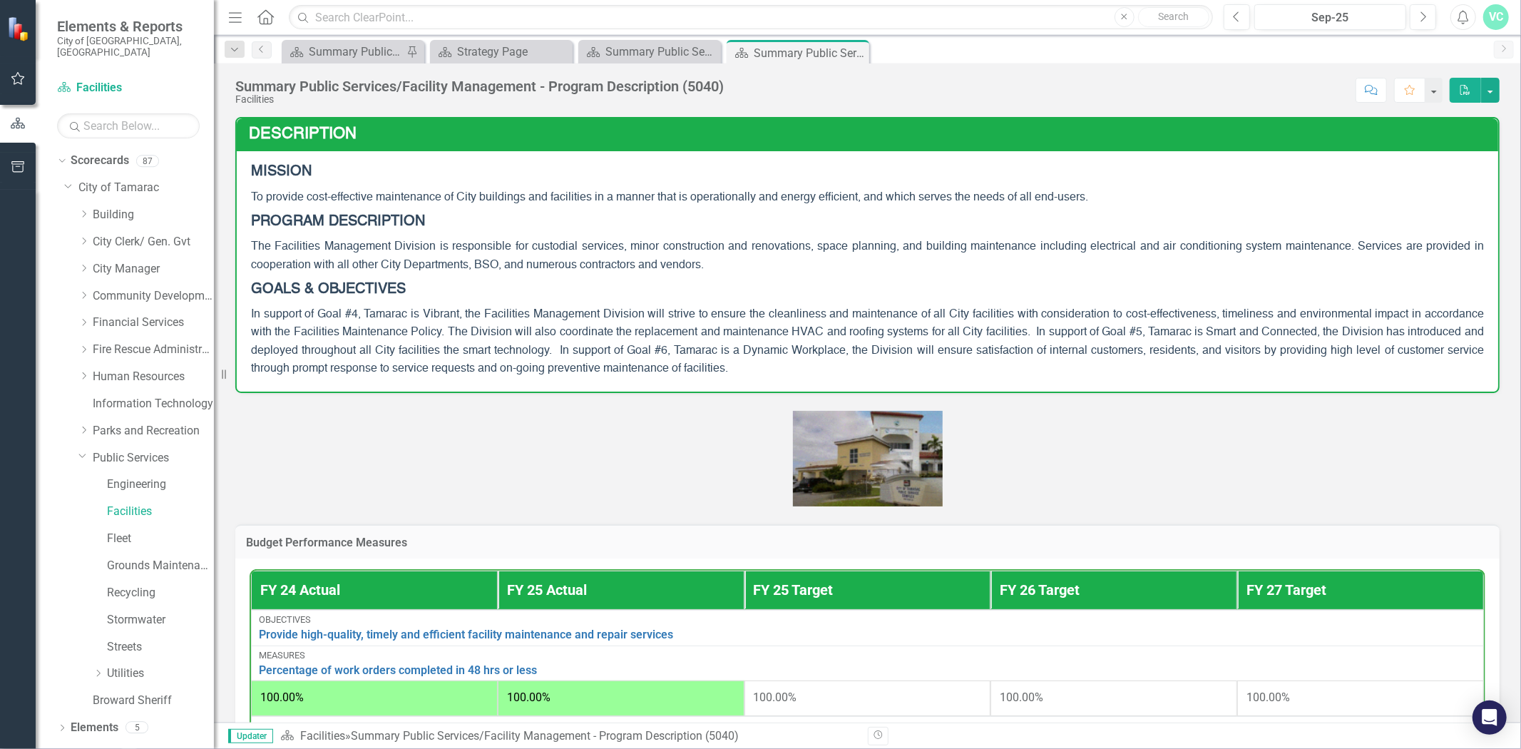
click at [0, 0] on icon "Close" at bounding box center [0, 0] width 0 height 0
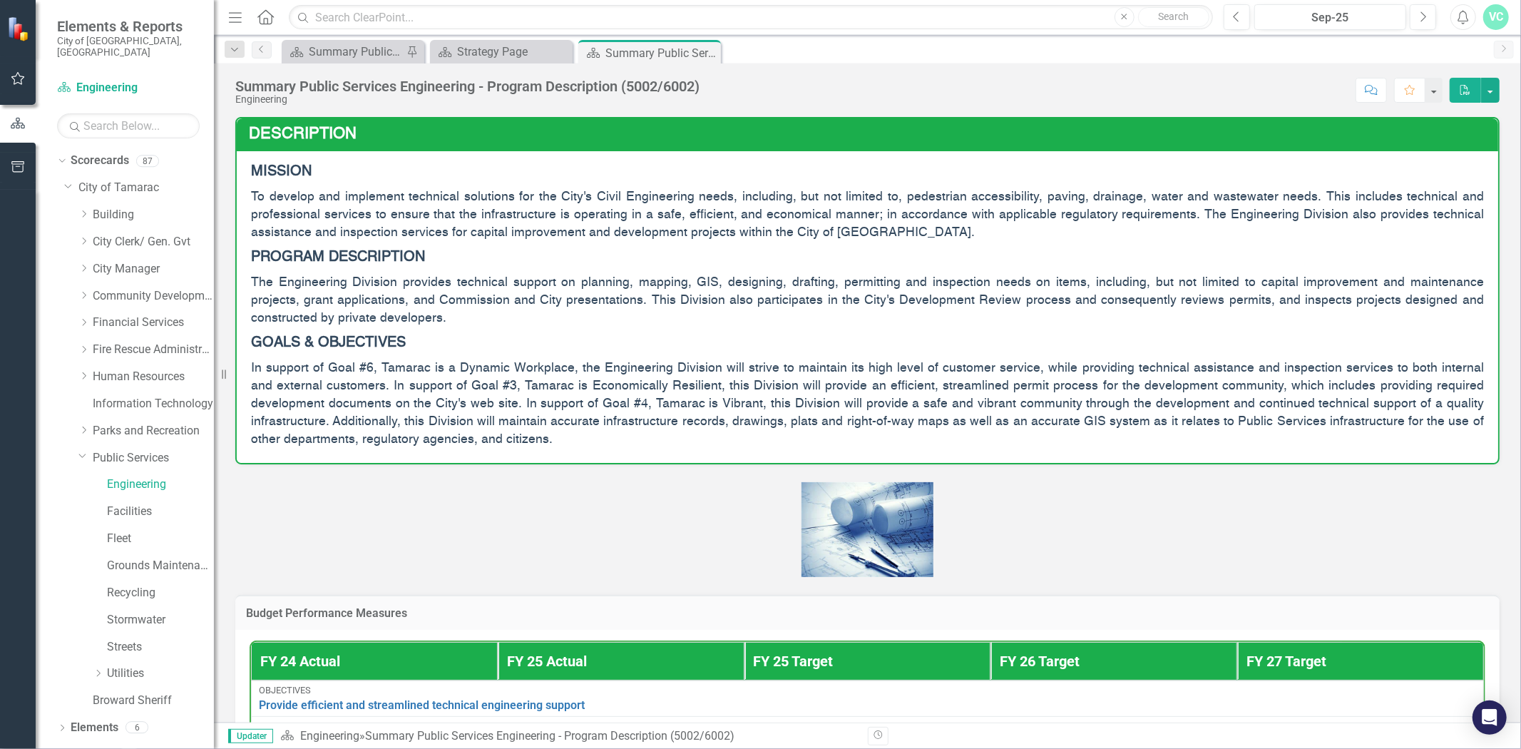
click at [0, 0] on icon "Close" at bounding box center [0, 0] width 0 height 0
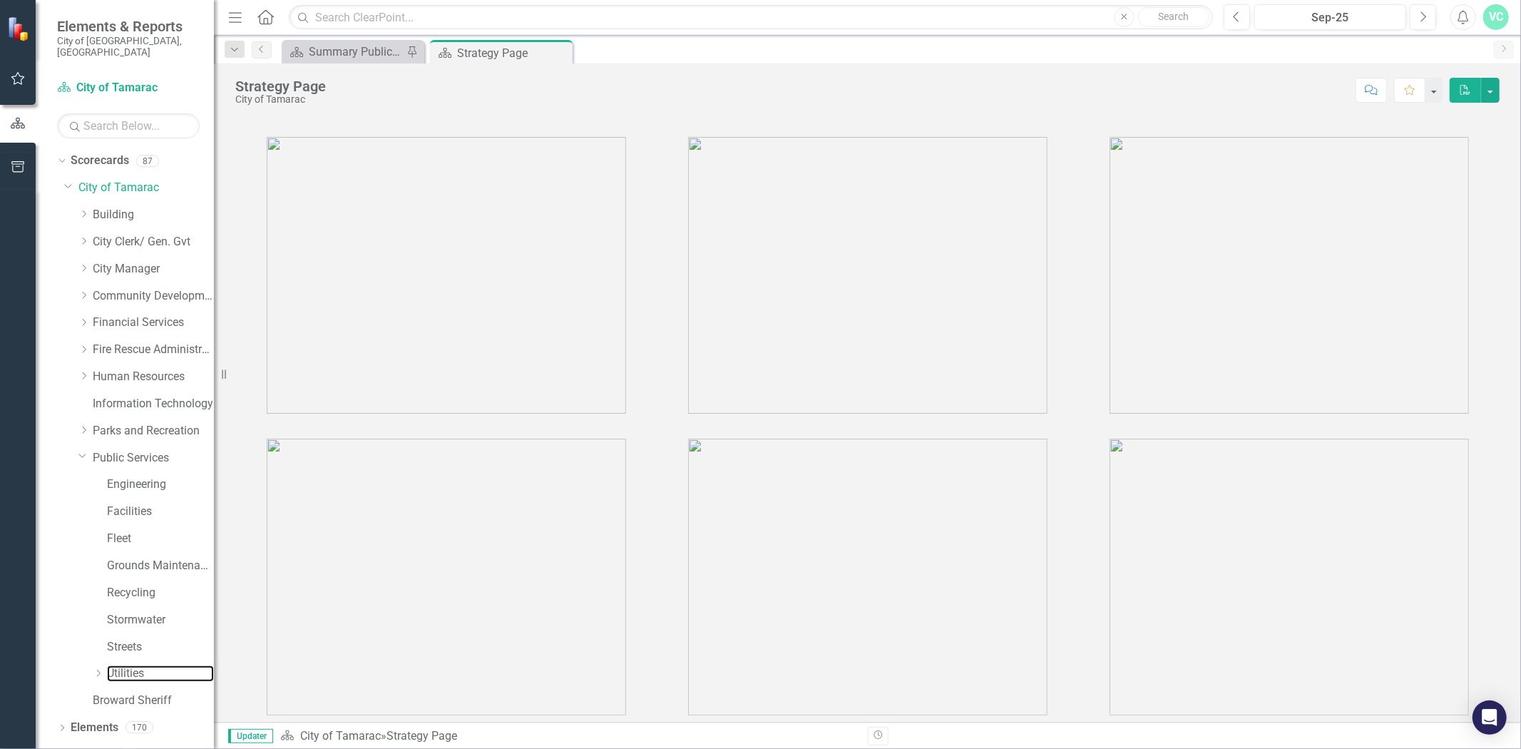
click at [117, 665] on link "Utilities" at bounding box center [160, 673] width 107 height 16
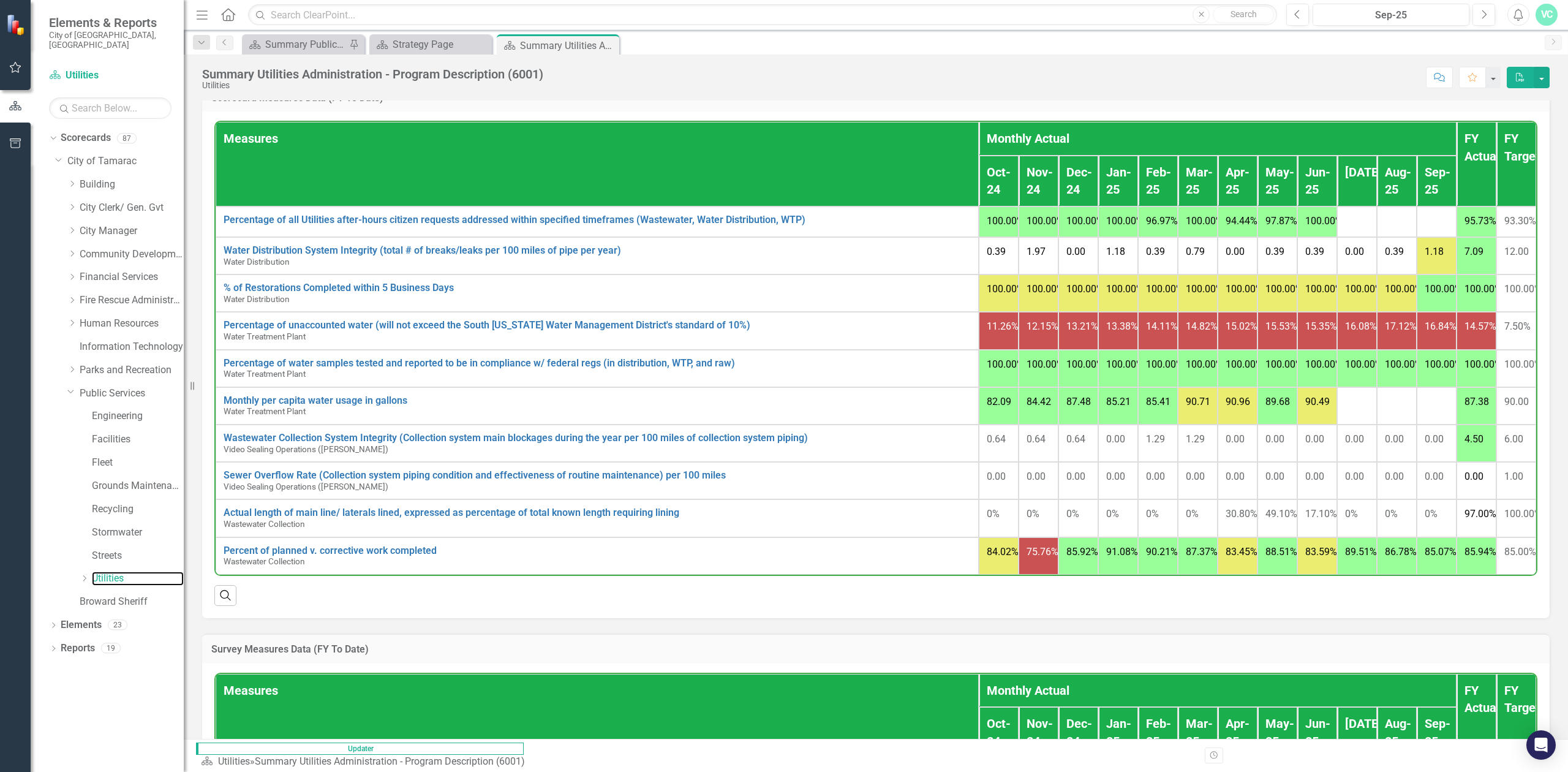
scroll to position [160, 0]
click at [83, 574] on div "Dropdown" at bounding box center [84, 579] width 9 height 10
click at [138, 602] on link "Wastewater Collection" at bounding box center [119, 609] width 129 height 14
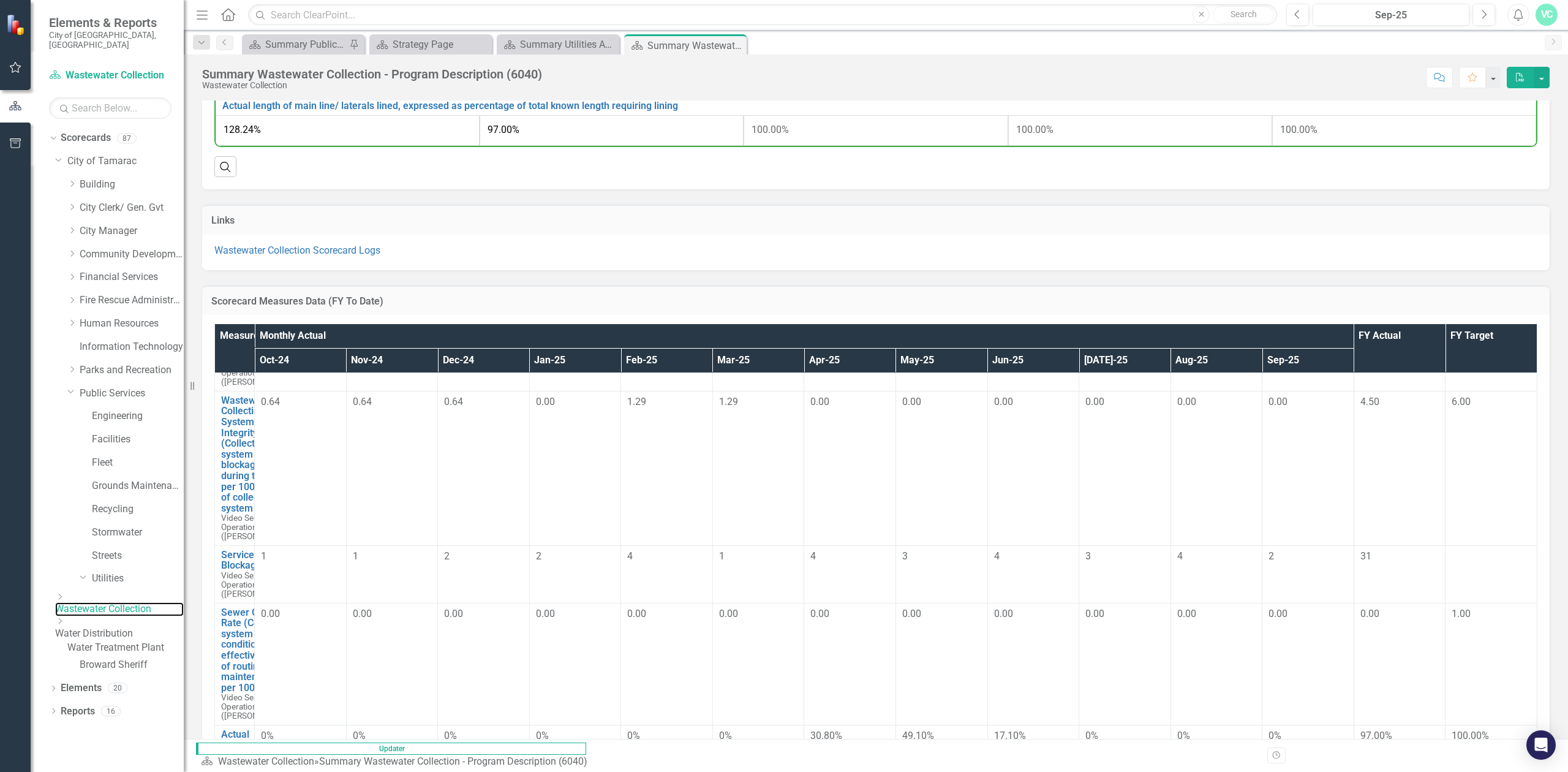
scroll to position [778, 0]
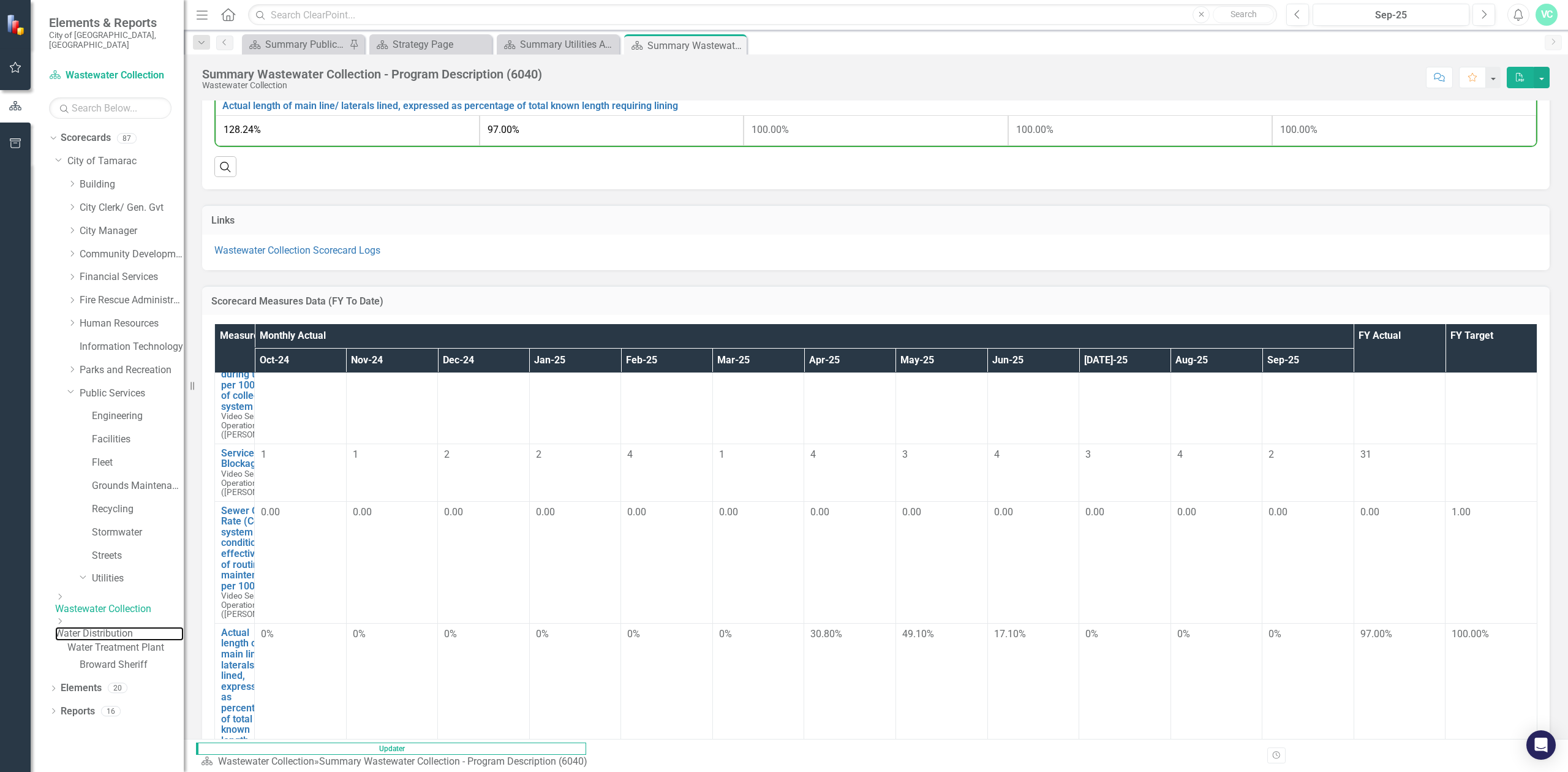
click at [155, 627] on link "Water Distribution" at bounding box center [119, 634] width 129 height 14
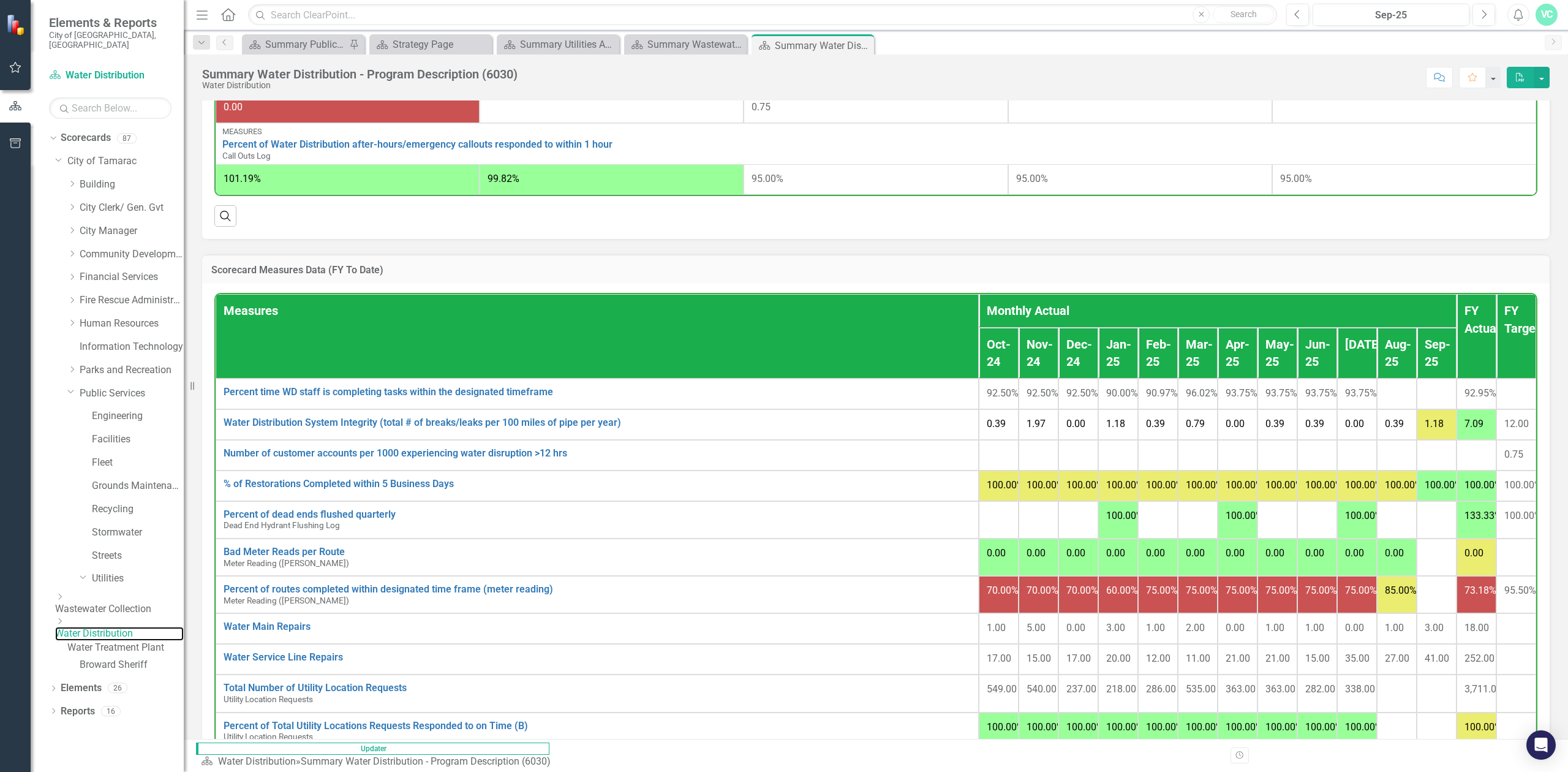
scroll to position [567, 0]
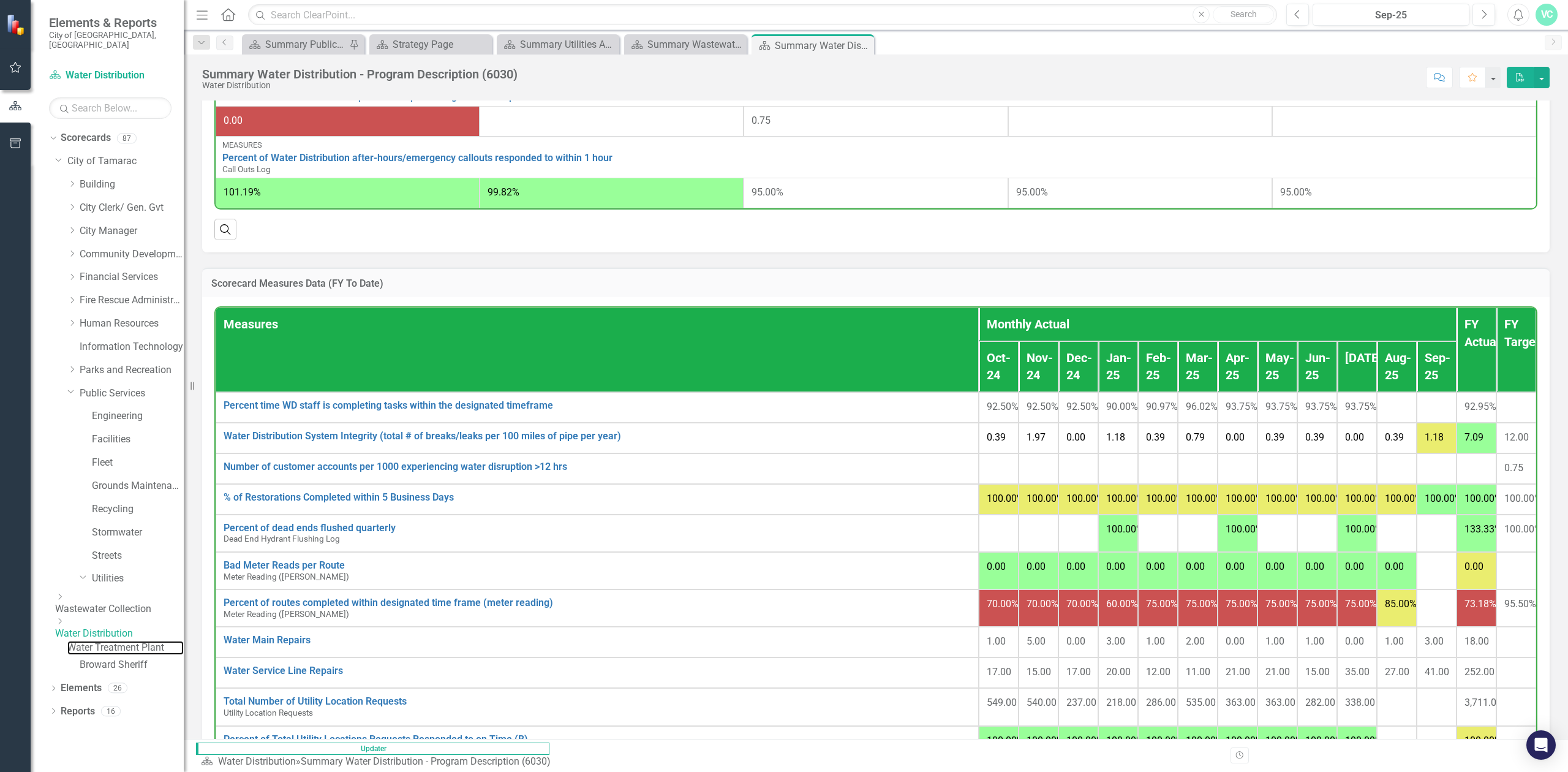
click at [150, 641] on link "Water Treatment Plant" at bounding box center [125, 647] width 117 height 14
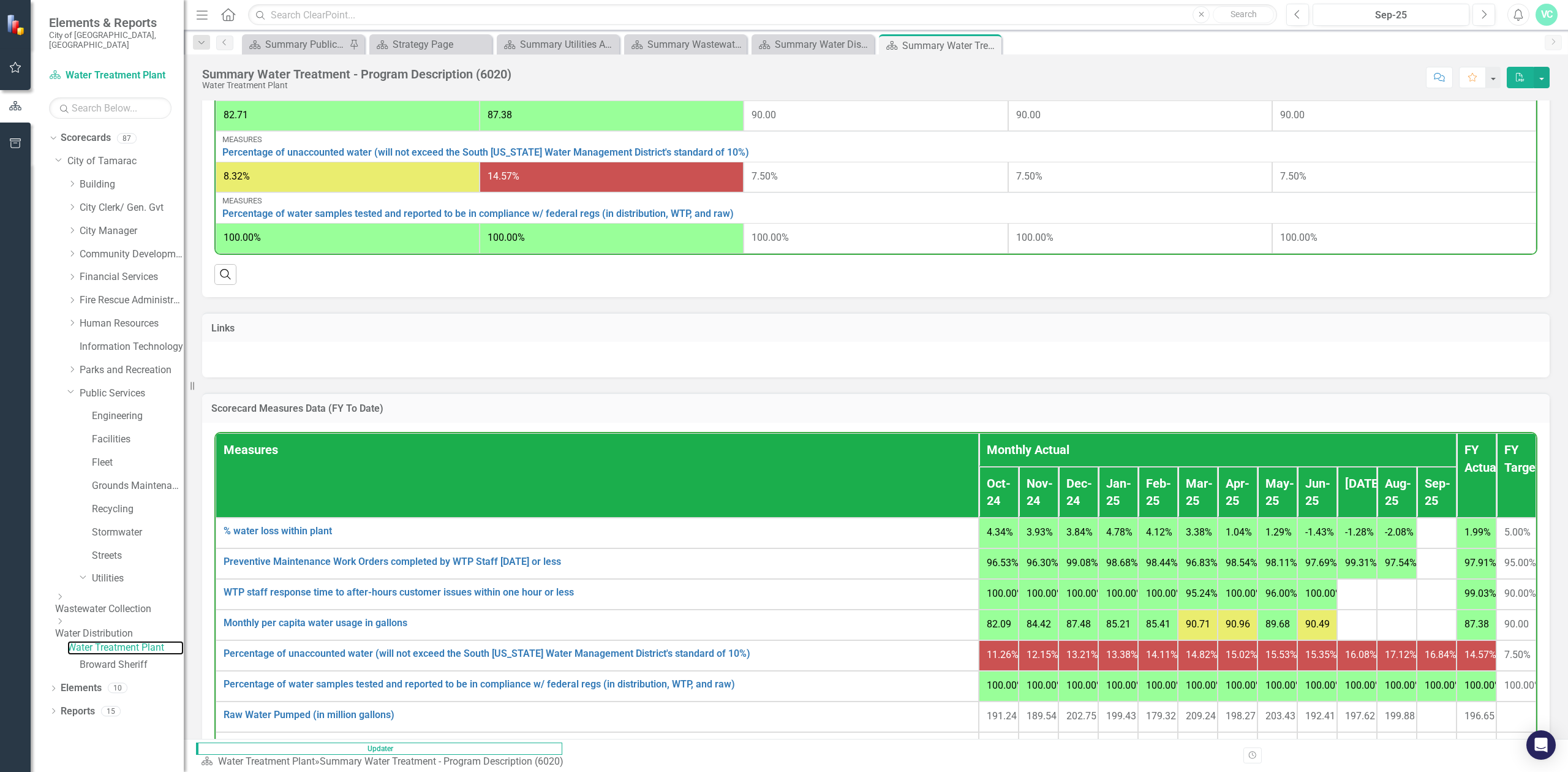
scroll to position [838, 0]
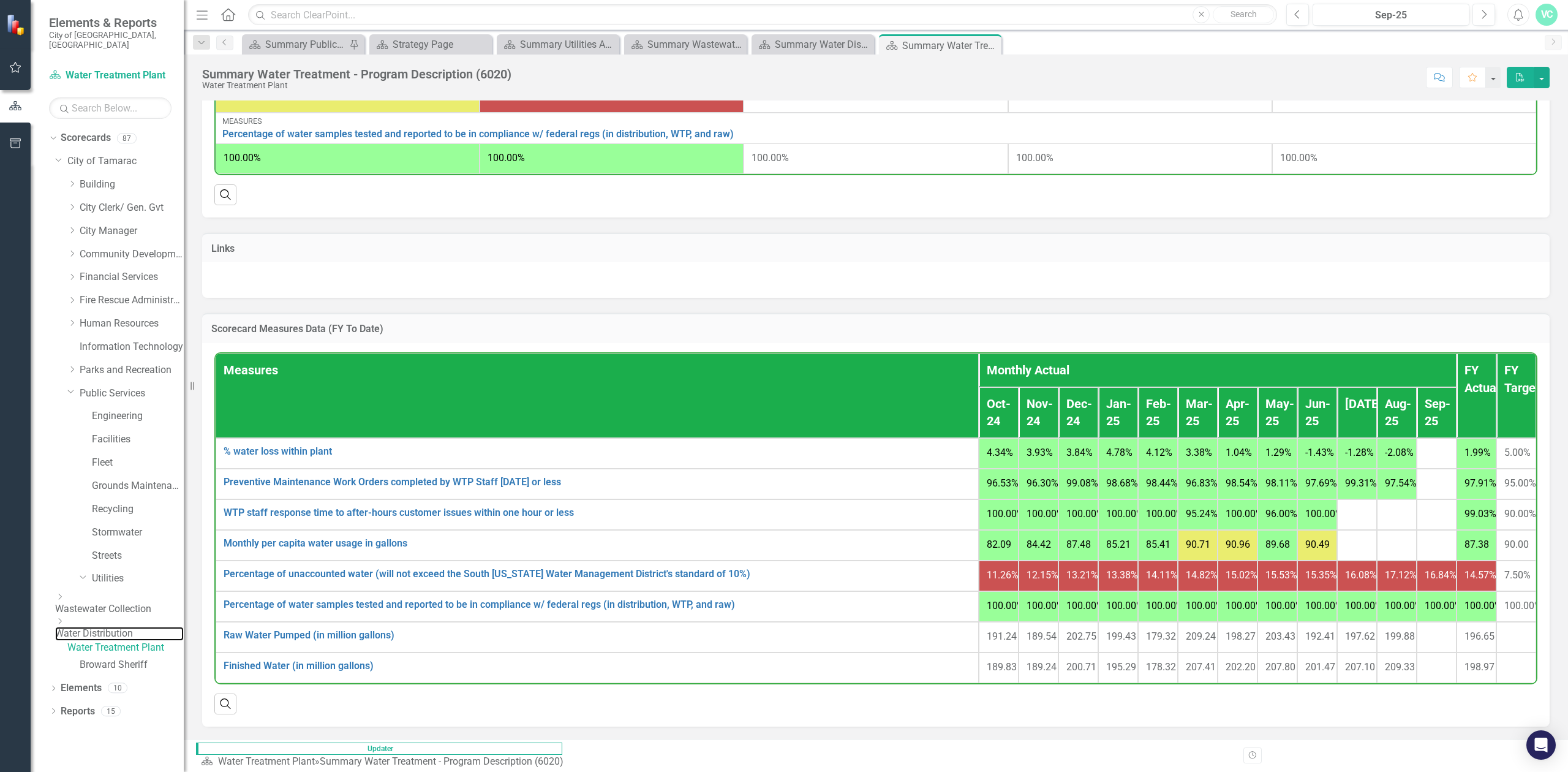
click at [153, 627] on link "Water Distribution" at bounding box center [119, 634] width 129 height 14
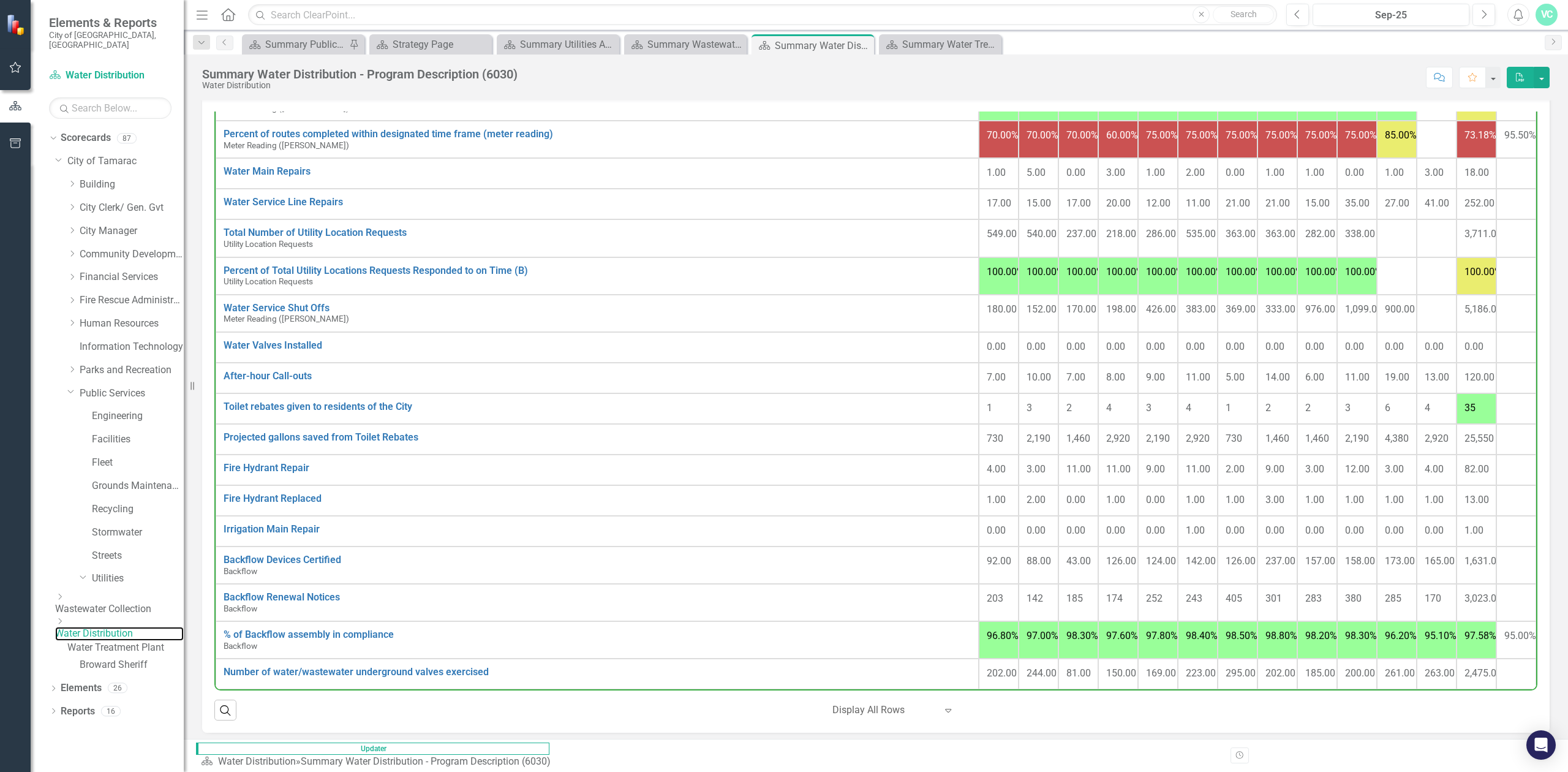
scroll to position [626, 0]
click at [131, 602] on link "Wastewater Collection" at bounding box center [119, 609] width 129 height 14
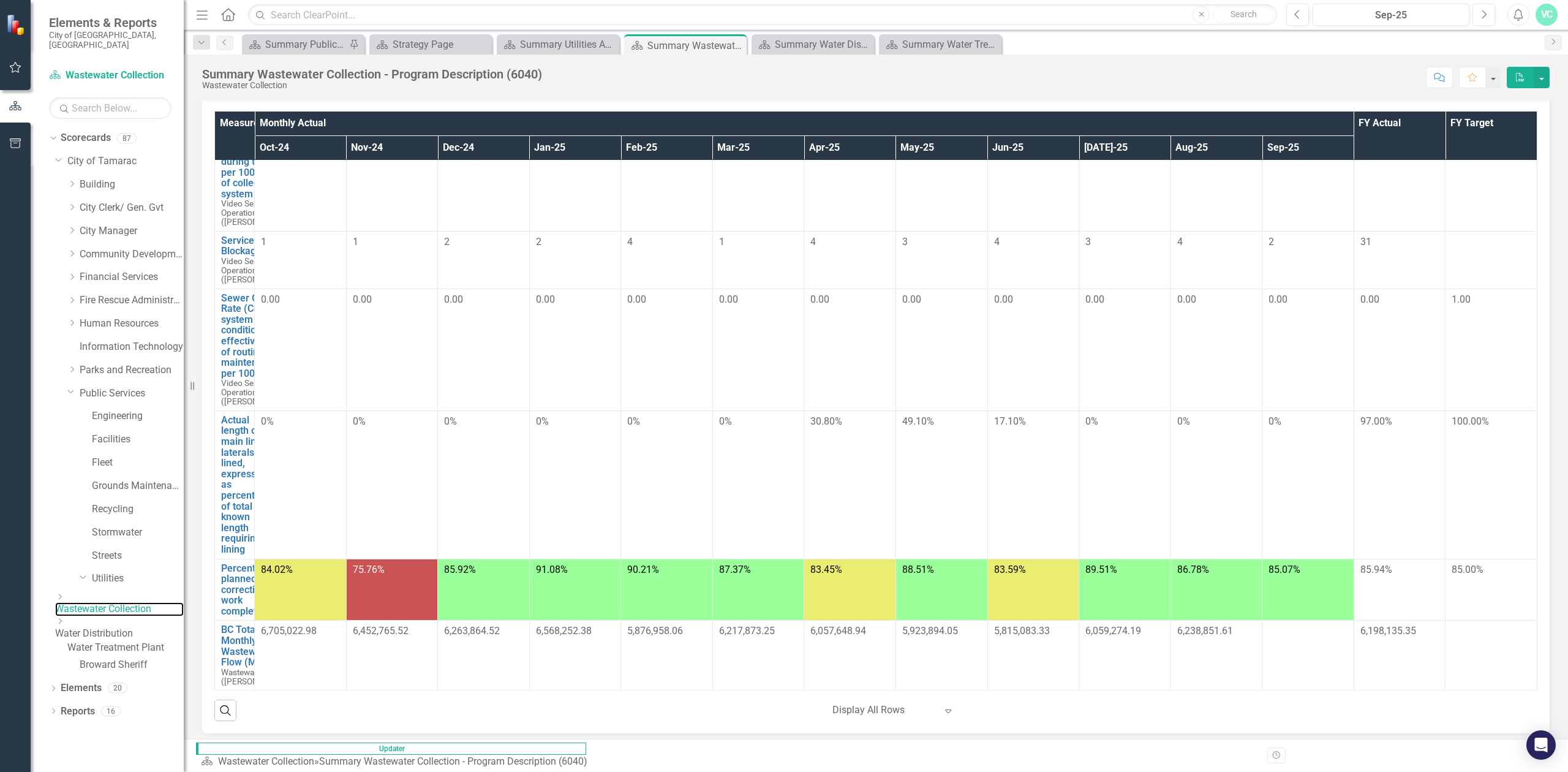
scroll to position [343, 0]
